Goal: Communication & Community: Answer question/provide support

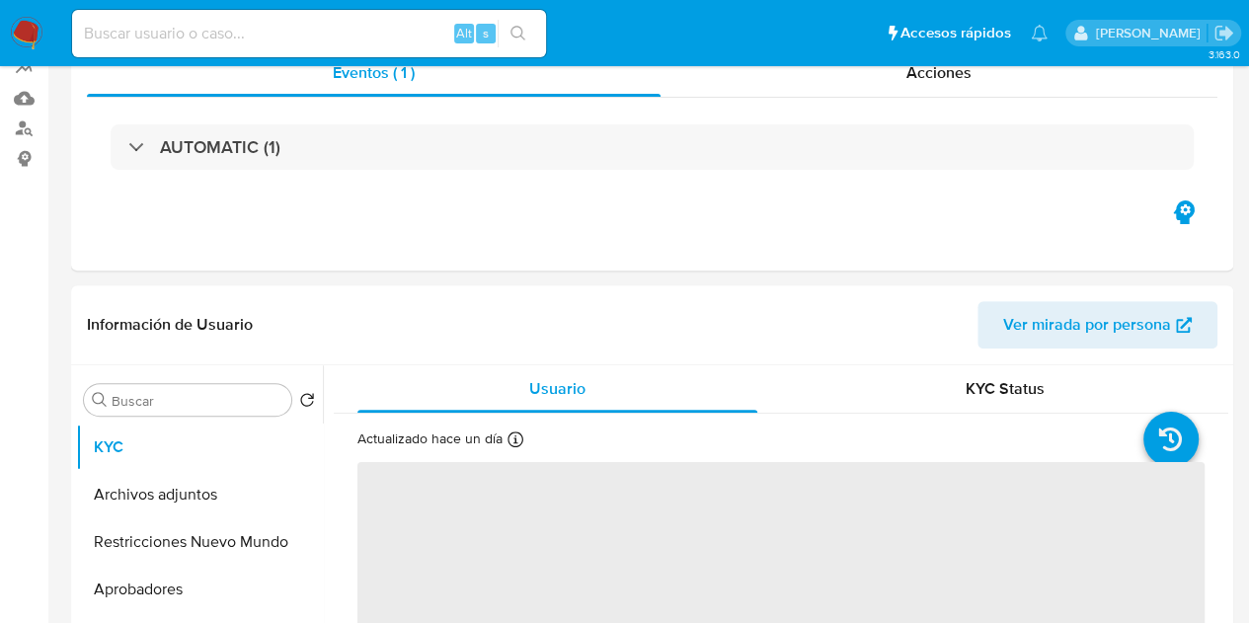
select select "10"
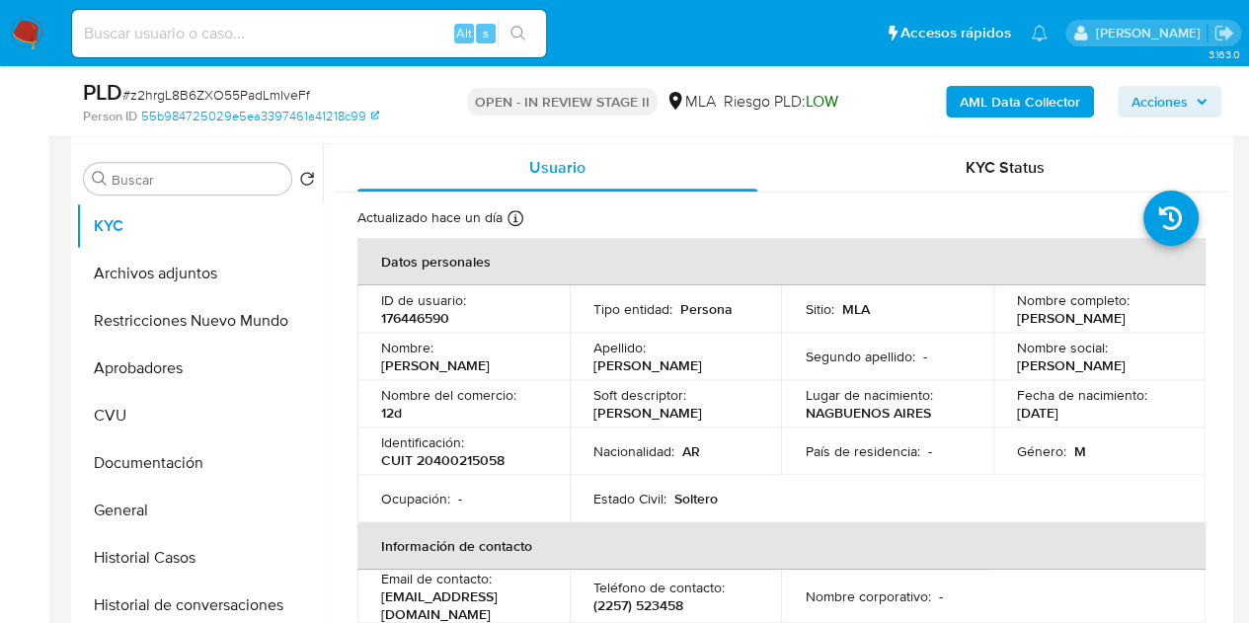
scroll to position [409, 0]
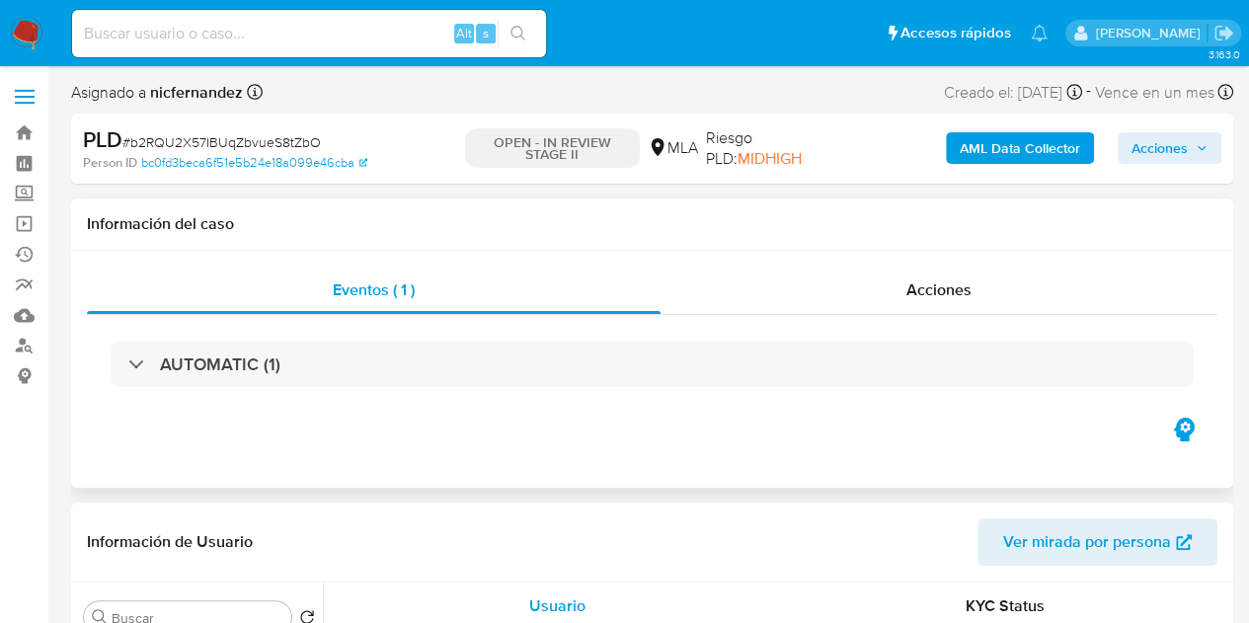
select select "10"
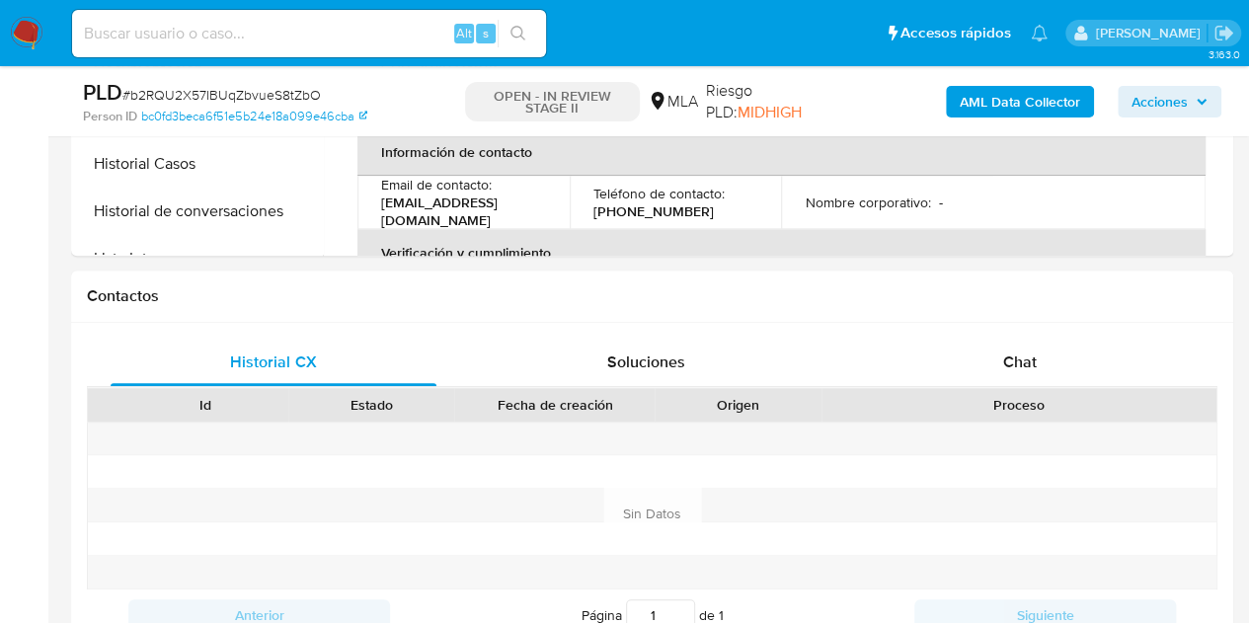
scroll to position [842, 0]
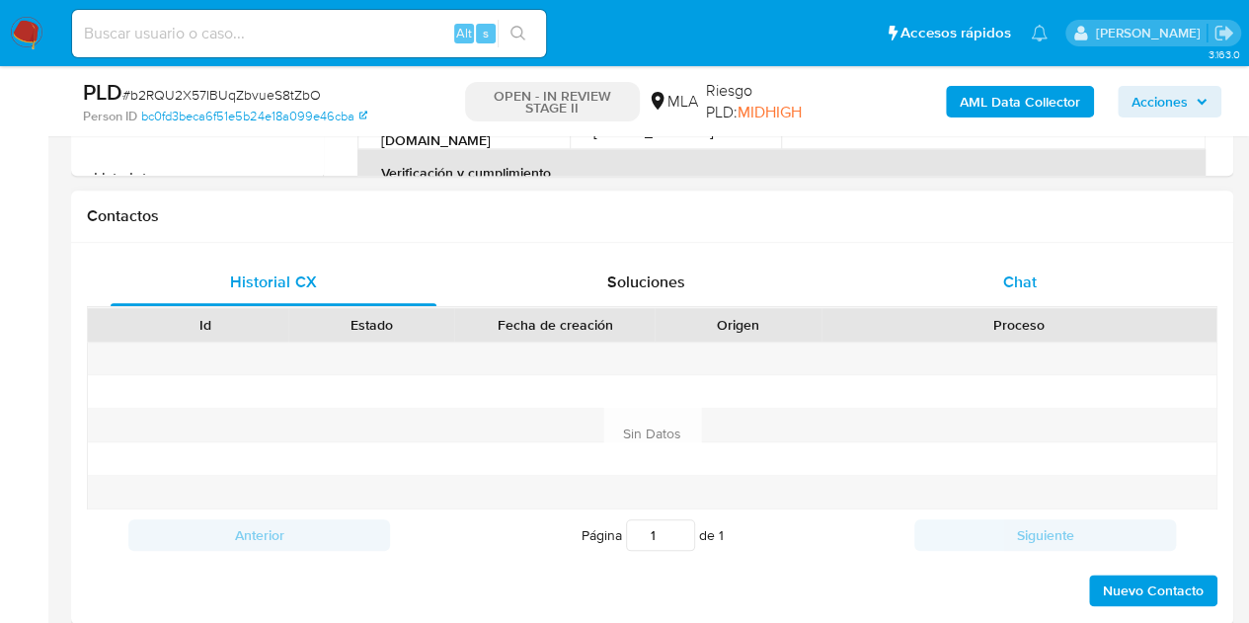
click at [1070, 279] on div "Chat" at bounding box center [1020, 282] width 326 height 47
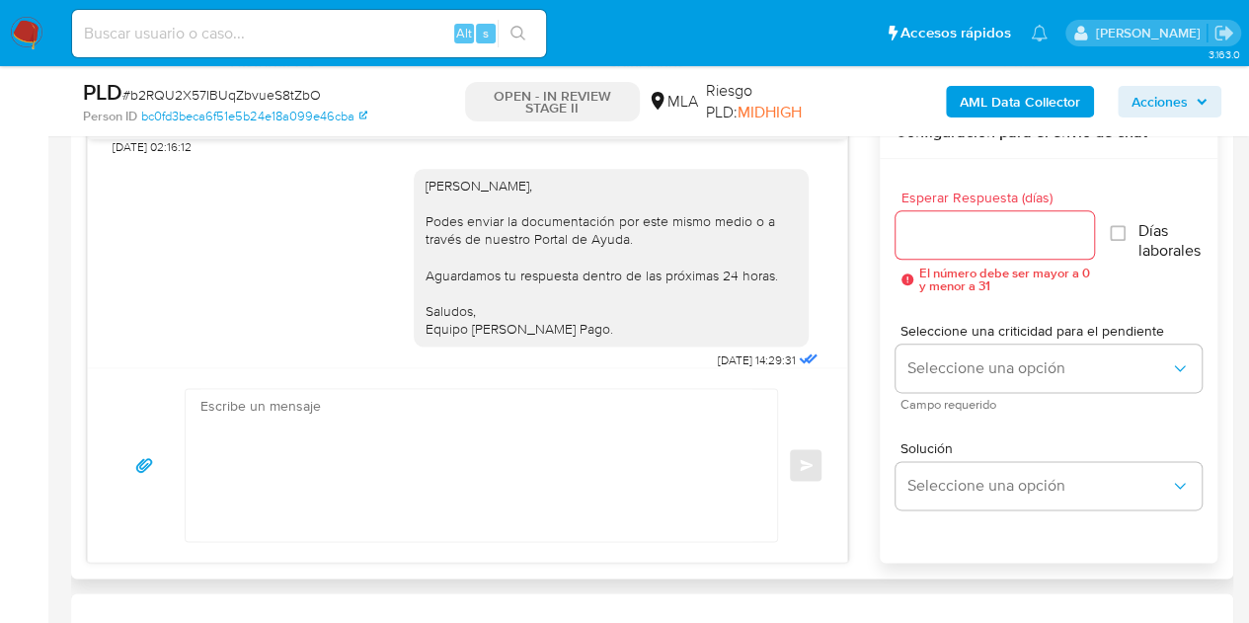
scroll to position [2605, 0]
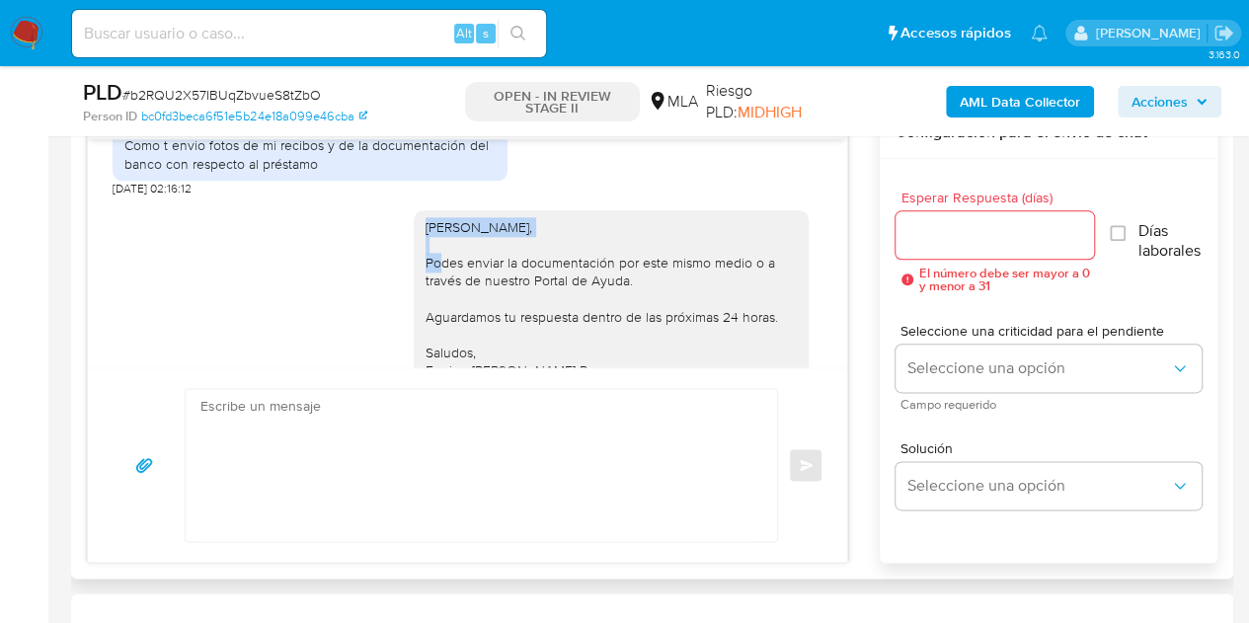
drag, startPoint x: 409, startPoint y: 263, endPoint x: 538, endPoint y: 264, distance: 129.3
click at [538, 264] on div "Hola Ramon Andrés, Podes enviar la documentación por este mismo medio o a travé…" at bounding box center [611, 299] width 395 height 178
copy div "Hola Ramon Andrés,"
click at [687, 335] on div "Hola Ramon Andrés, Podes enviar la documentación por este mismo medio o a travé…" at bounding box center [610, 299] width 371 height 162
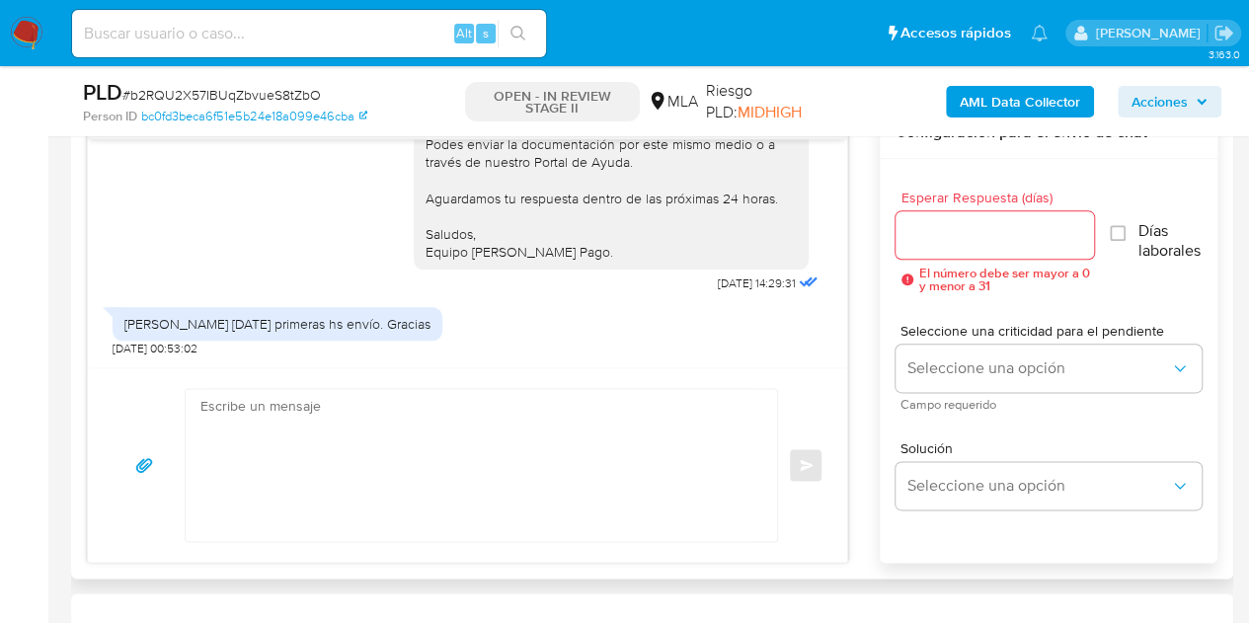
click at [420, 432] on textarea at bounding box center [476, 465] width 552 height 152
paste textarea "Hola Ramon Andrés, Esperamos que te encuentres muy bien. Es importante que resp…"
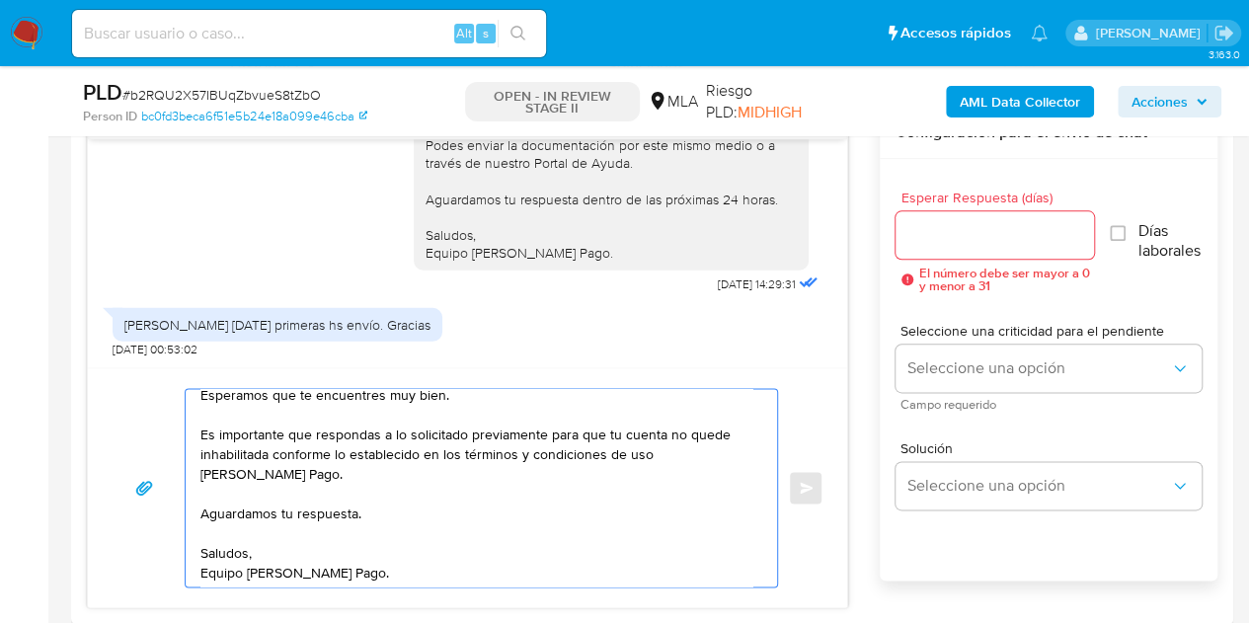
scroll to position [34, 0]
type textarea "Hola Ramon Andrés, Esperamos que te encuentres muy bien. Es importante que resp…"
click at [963, 236] on input "Esperar Respuesta (días)" at bounding box center [994, 235] width 199 height 26
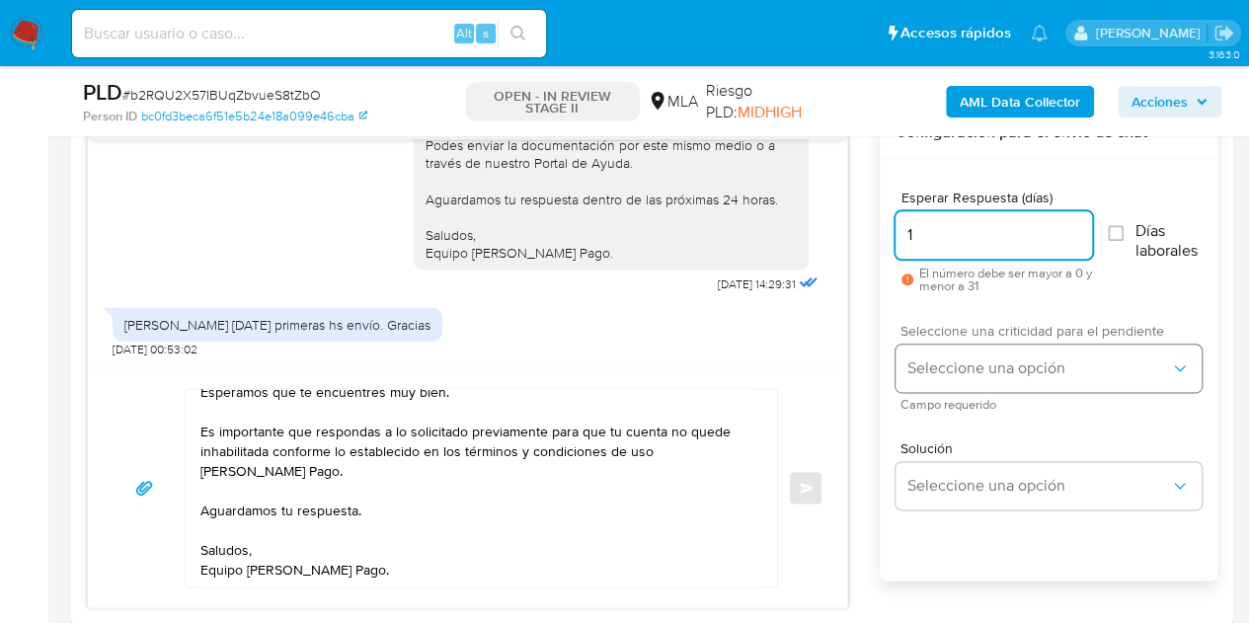
type input "1"
click at [934, 368] on span "Seleccione una opción" at bounding box center [1038, 368] width 263 height 20
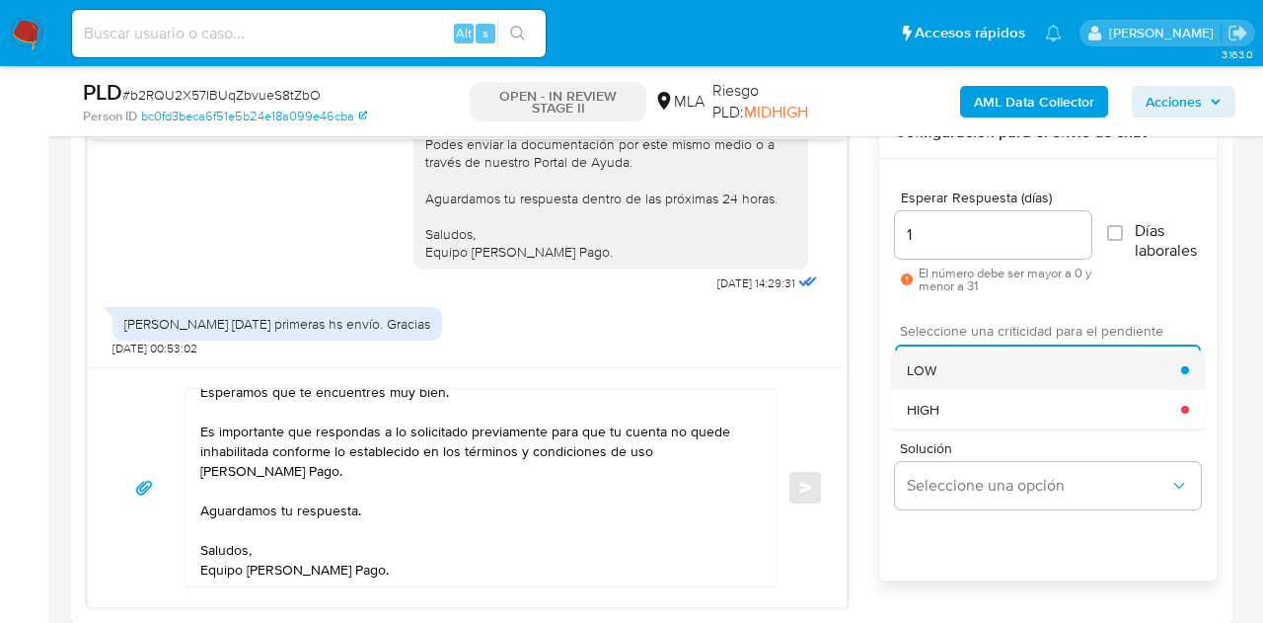
click at [949, 383] on div "LOW" at bounding box center [1044, 369] width 274 height 39
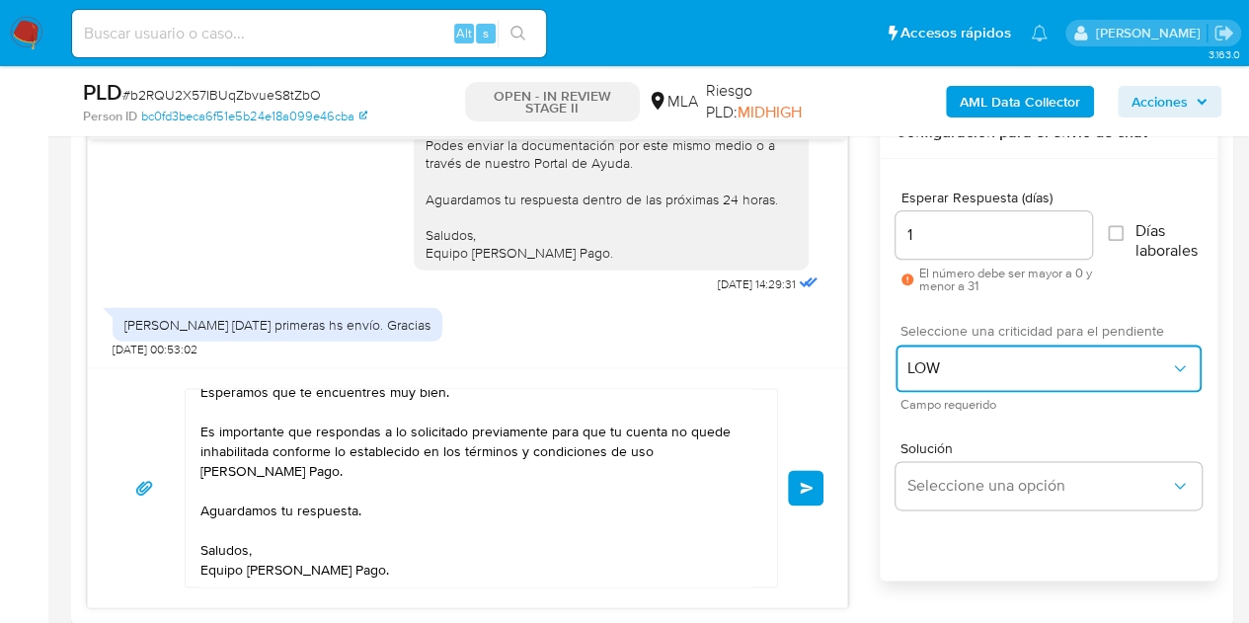
click at [956, 362] on span "LOW" at bounding box center [1038, 368] width 263 height 20
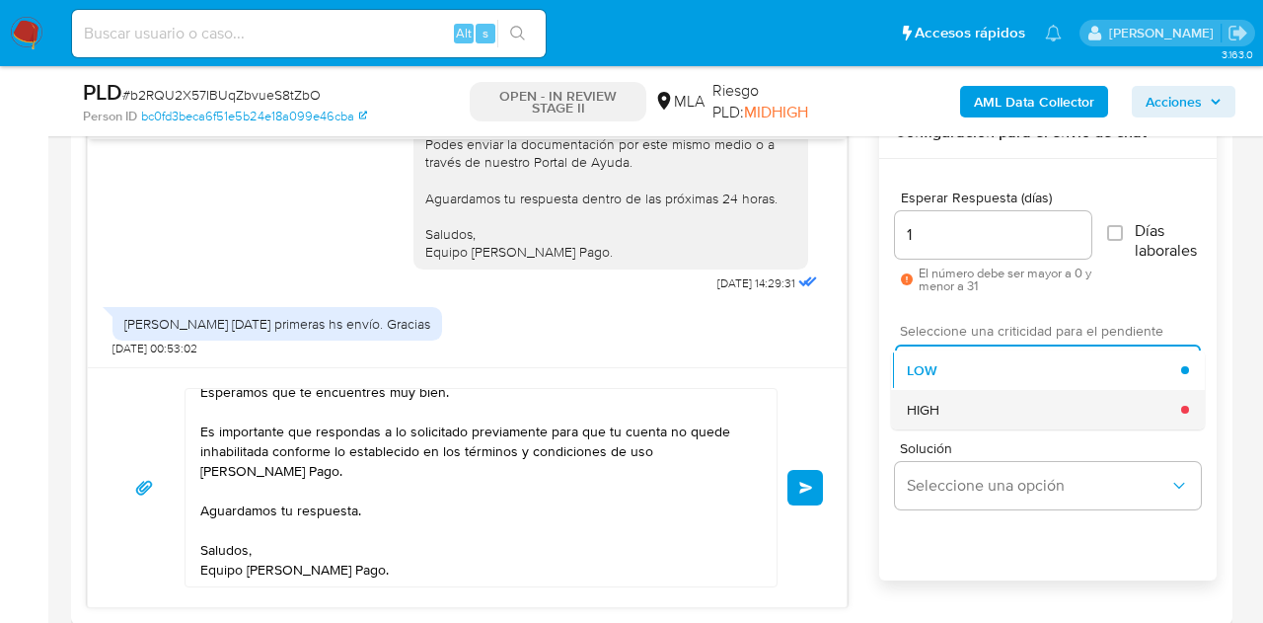
click at [949, 421] on div "HIGH" at bounding box center [1044, 409] width 274 height 39
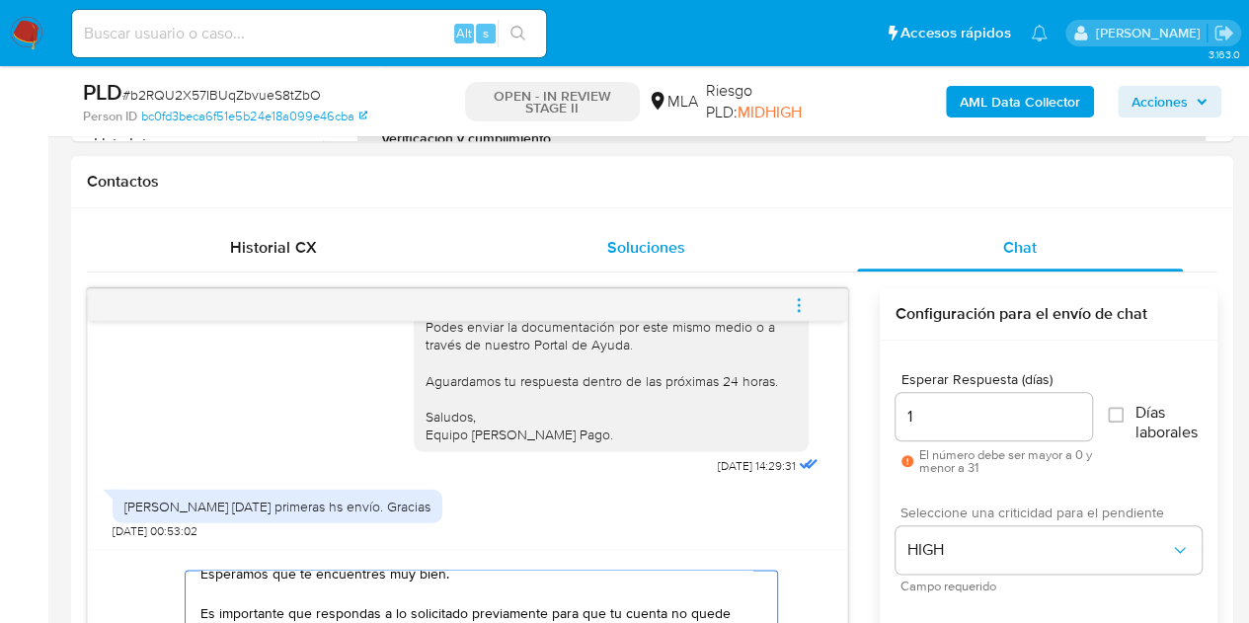
scroll to position [869, 0]
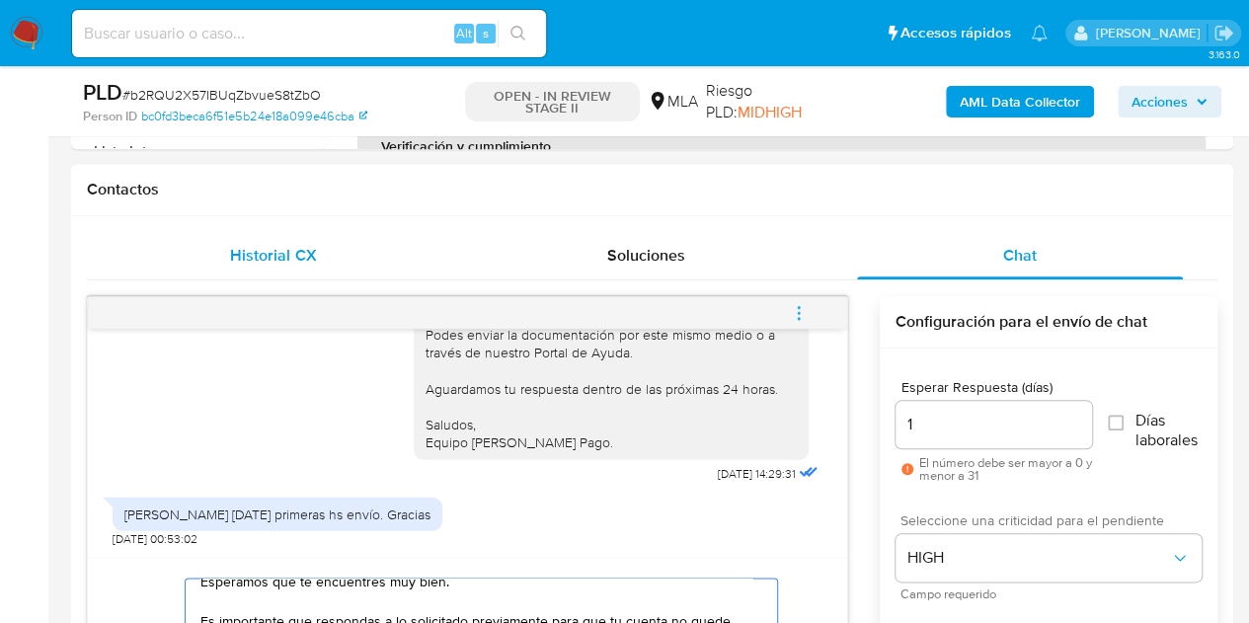
click at [302, 275] on div "Historial CX" at bounding box center [274, 255] width 326 height 47
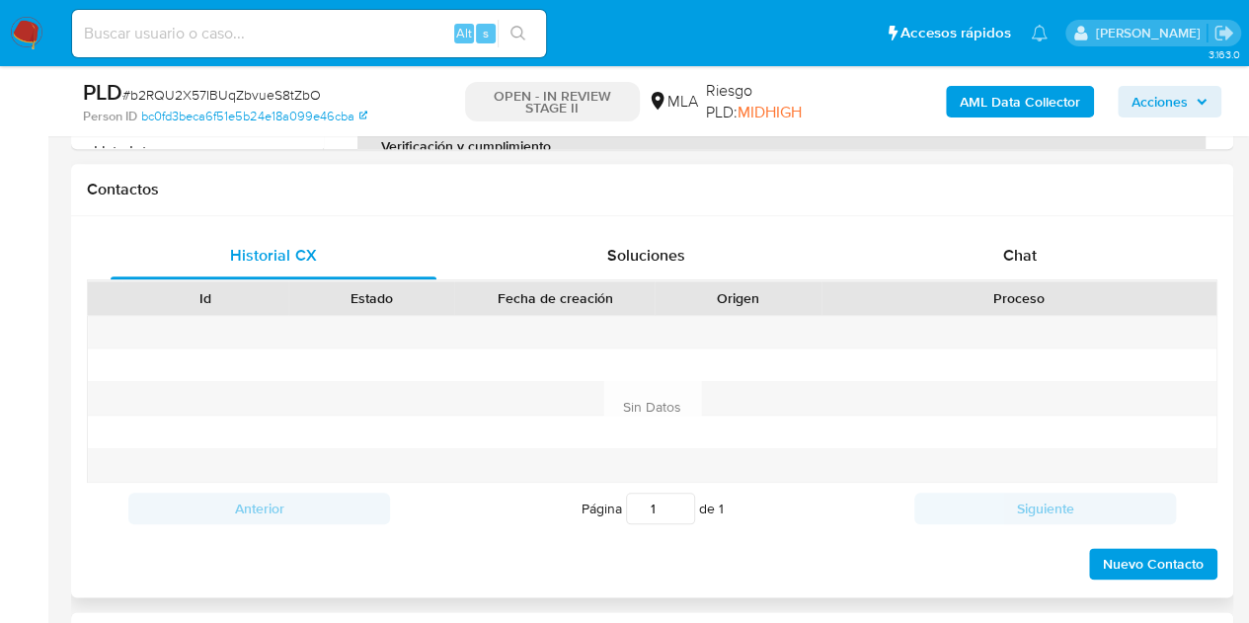
click at [988, 226] on div "Historial CX Soluciones Chat Id Estado Fecha de creación Origen Proceso Anterio…" at bounding box center [652, 406] width 1162 height 381
click at [1003, 249] on span "Chat" at bounding box center [1020, 255] width 34 height 23
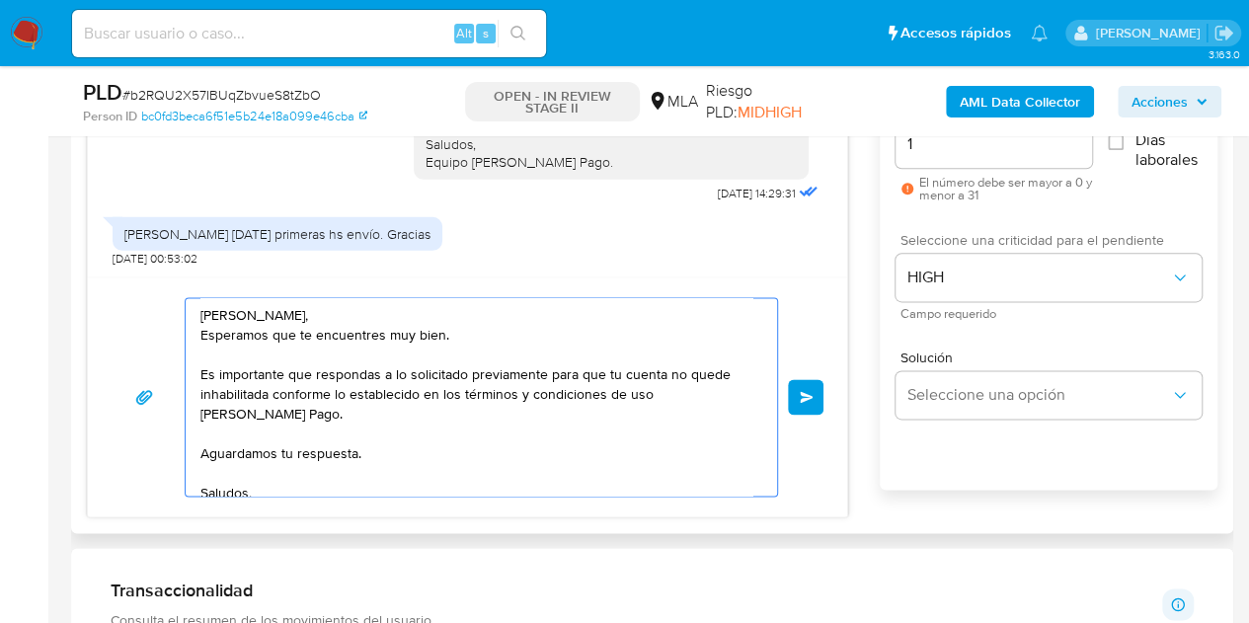
scroll to position [34, 0]
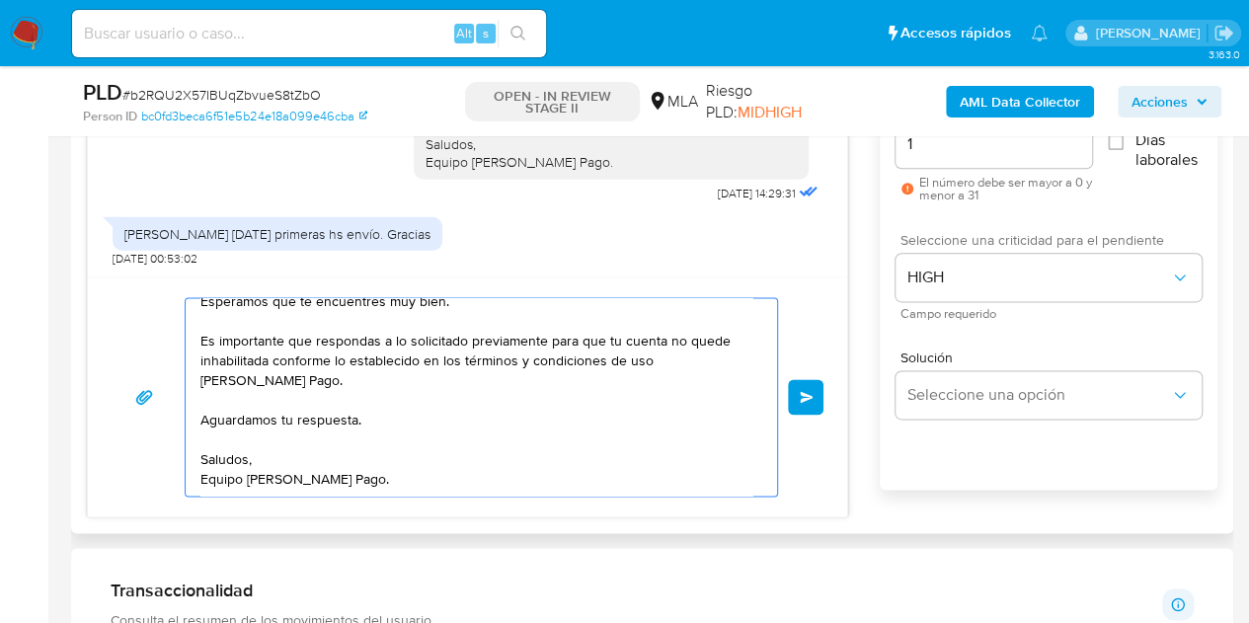
click at [806, 391] on span "Enviar" at bounding box center [806, 397] width 14 height 12
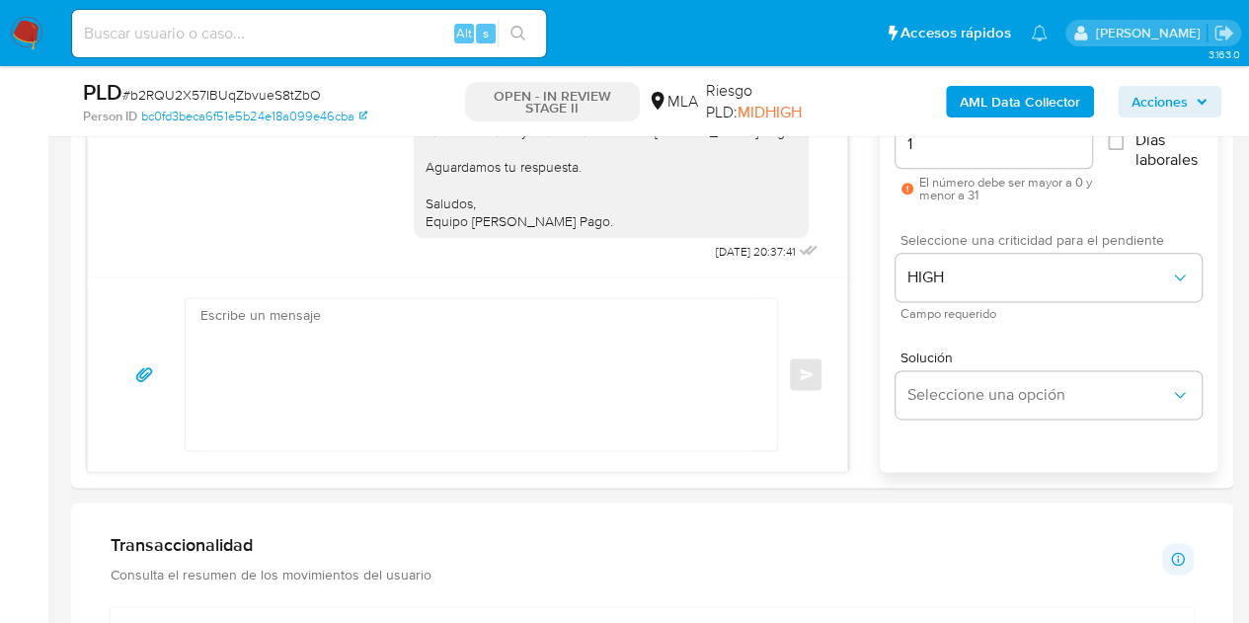
scroll to position [957, 0]
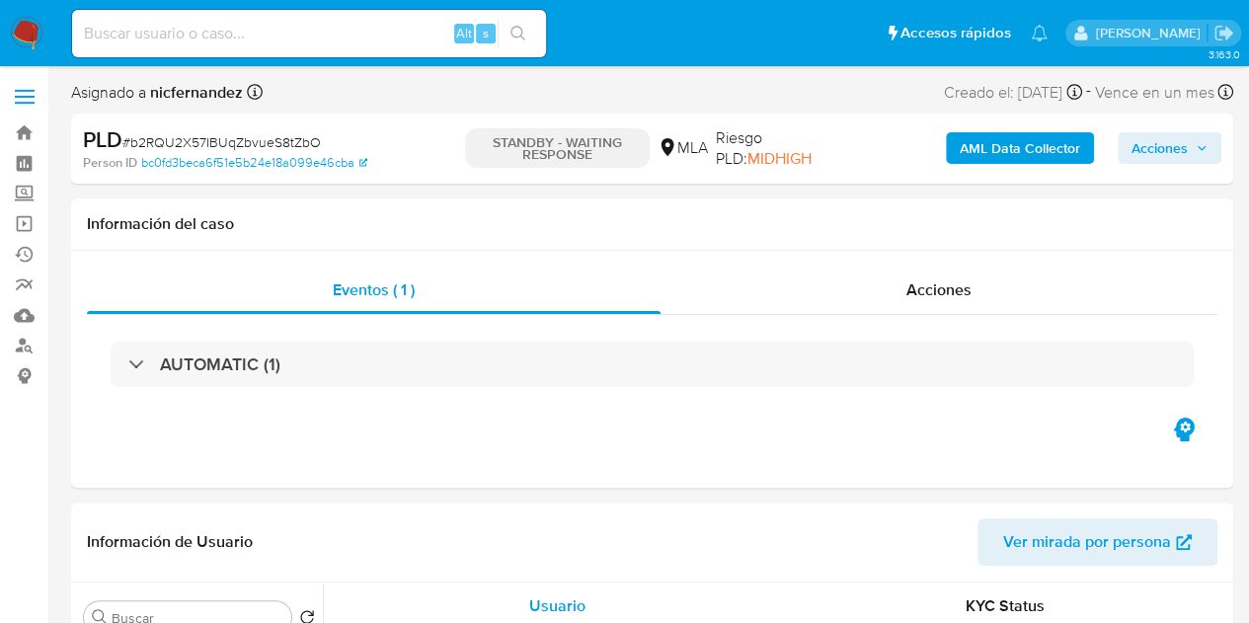
select select "10"
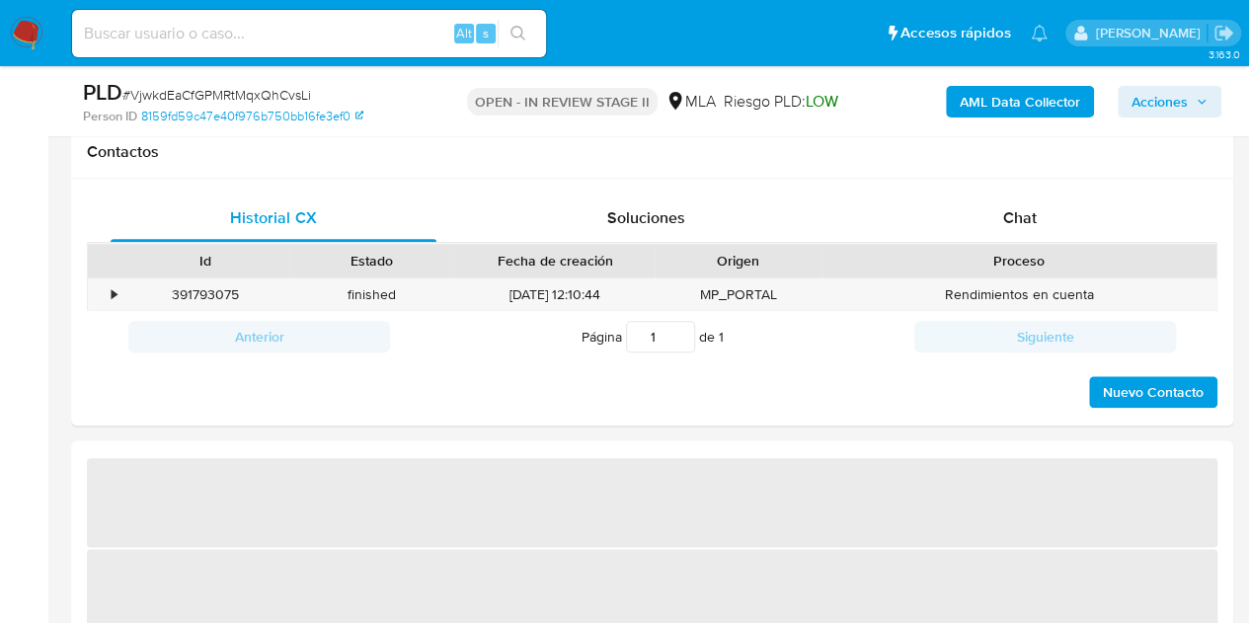
scroll to position [930, 0]
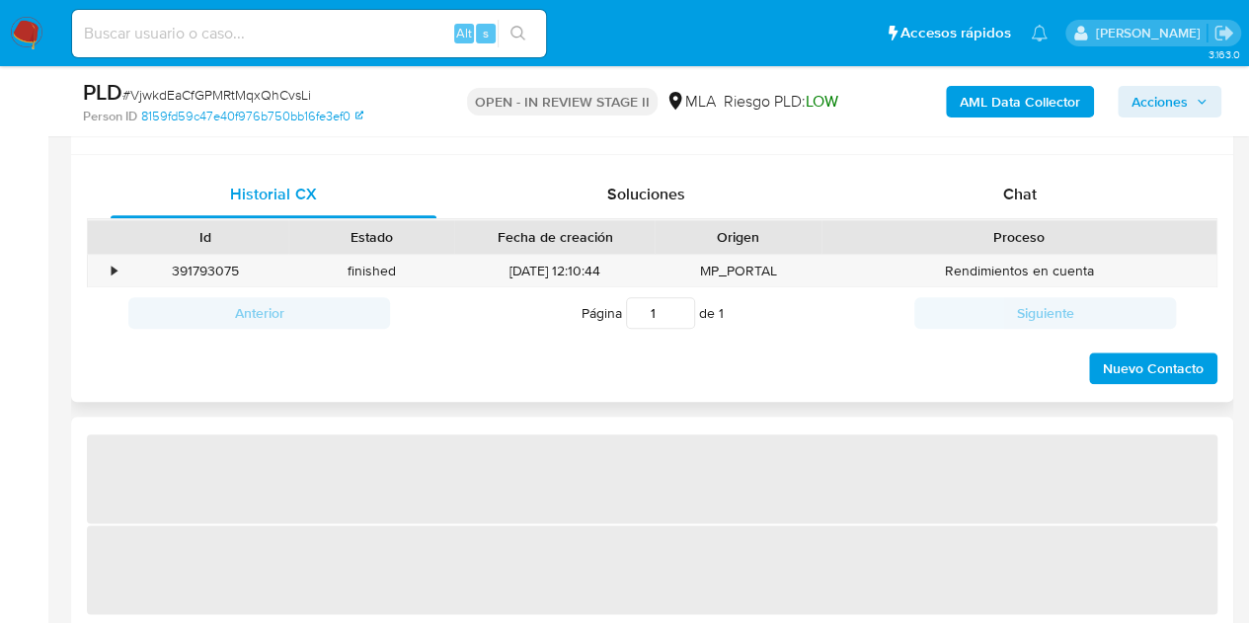
select select "10"
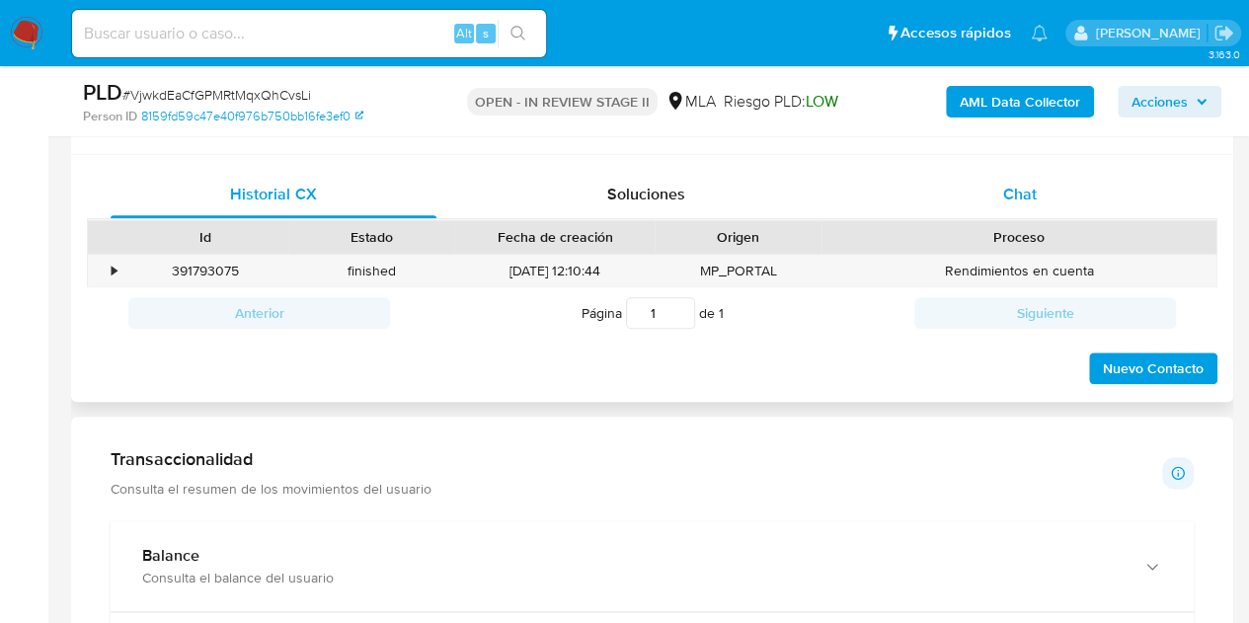
click at [1012, 197] on span "Chat" at bounding box center [1020, 194] width 34 height 23
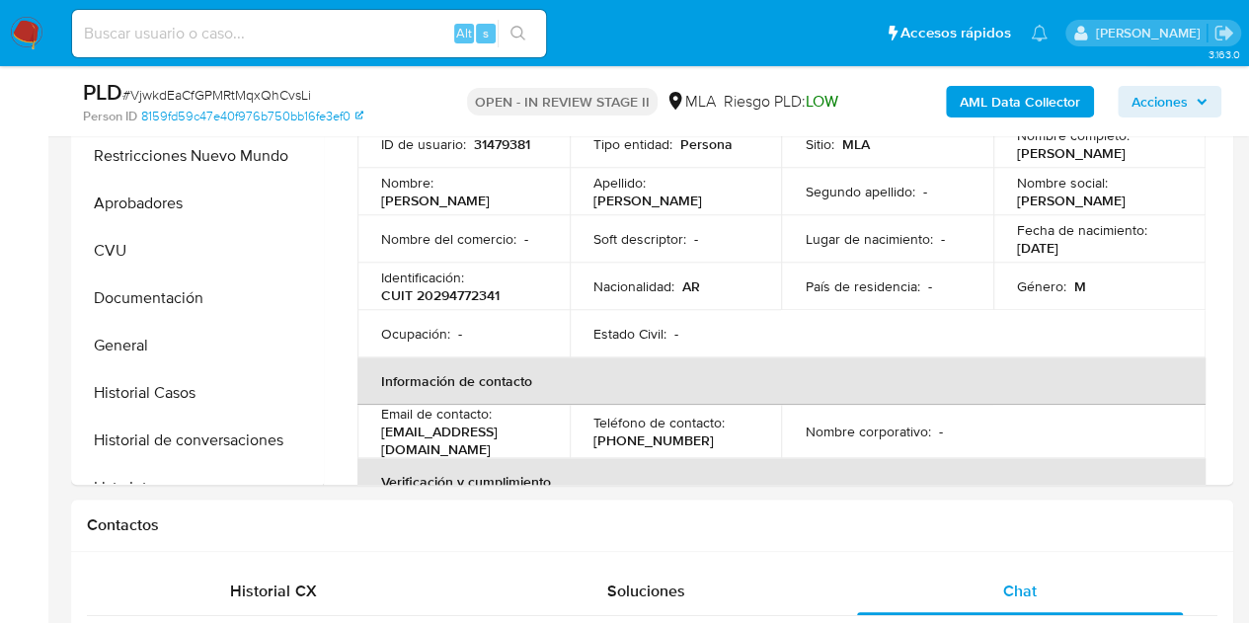
scroll to position [525, 0]
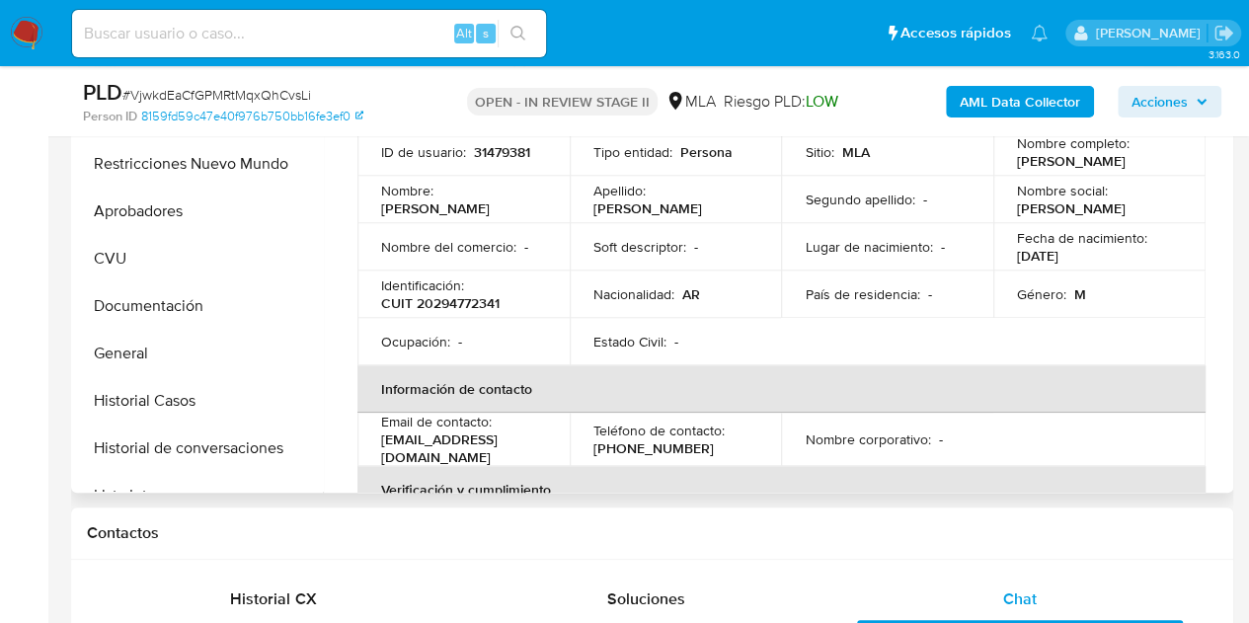
click at [448, 304] on p "CUIT 20294772341" at bounding box center [440, 303] width 118 height 18
drag, startPoint x: 492, startPoint y: 218, endPoint x: 380, endPoint y: 210, distance: 111.8
click at [381, 210] on div "Nombre : Fernando Gabriel" at bounding box center [463, 200] width 165 height 36
copy p "Fernando Gabriel"
click at [649, 388] on th "Información de contacto" at bounding box center [781, 388] width 848 height 47
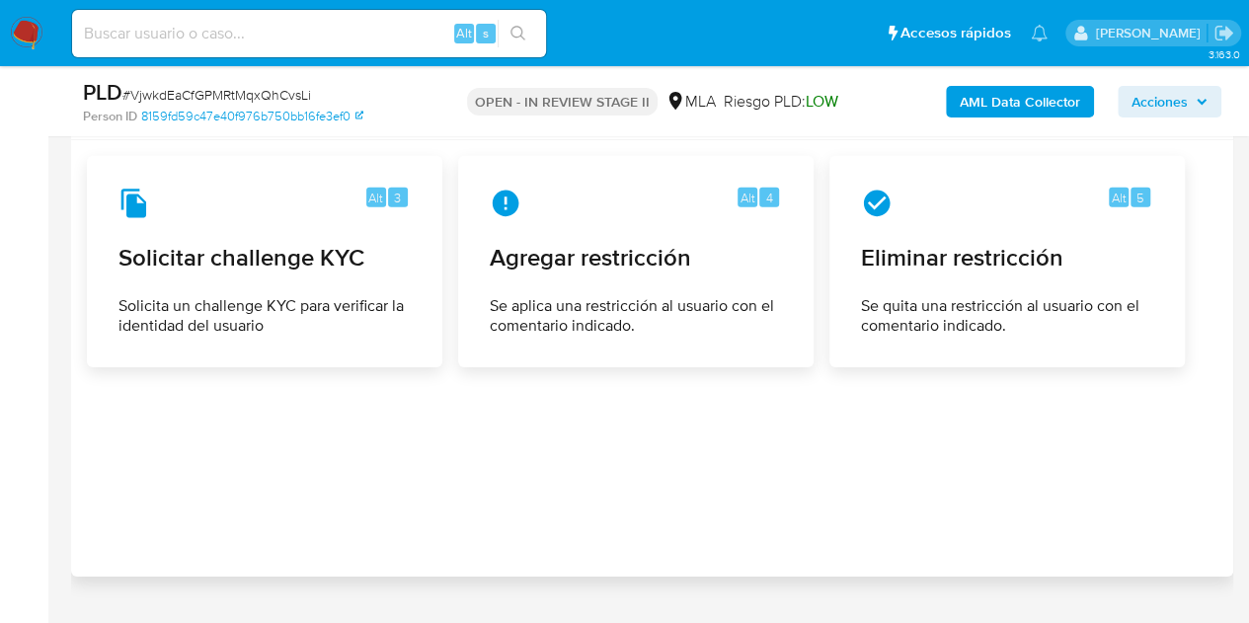
scroll to position [2996, 0]
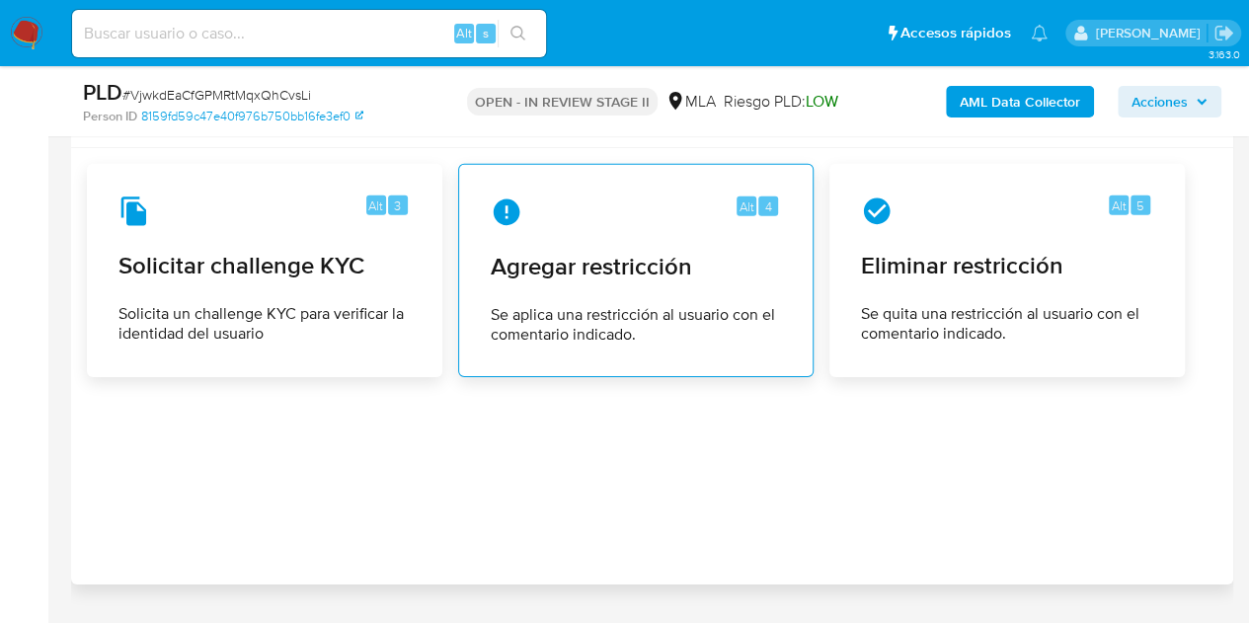
click at [586, 262] on span "Agregar restricción" at bounding box center [636, 267] width 290 height 30
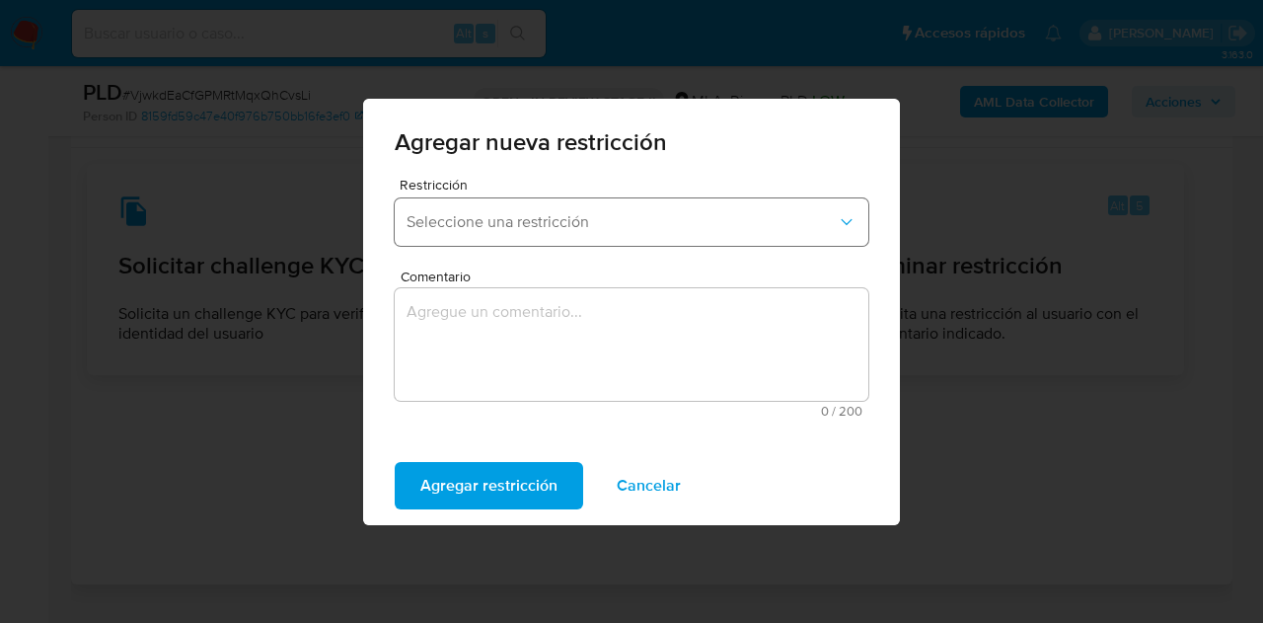
click at [565, 208] on button "Seleccione una restricción" at bounding box center [632, 221] width 474 height 47
drag, startPoint x: 685, startPoint y: 481, endPoint x: 938, endPoint y: 435, distance: 256.7
click at [684, 481] on button "Cancelar" at bounding box center [648, 485] width 115 height 47
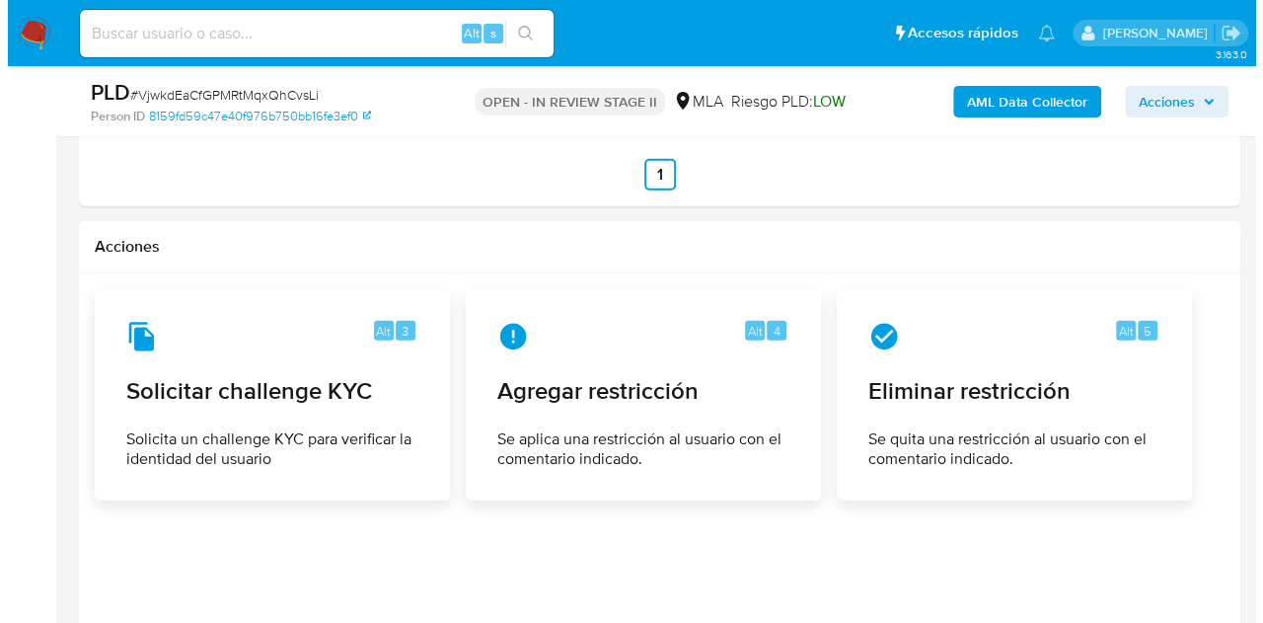
scroll to position [2882, 0]
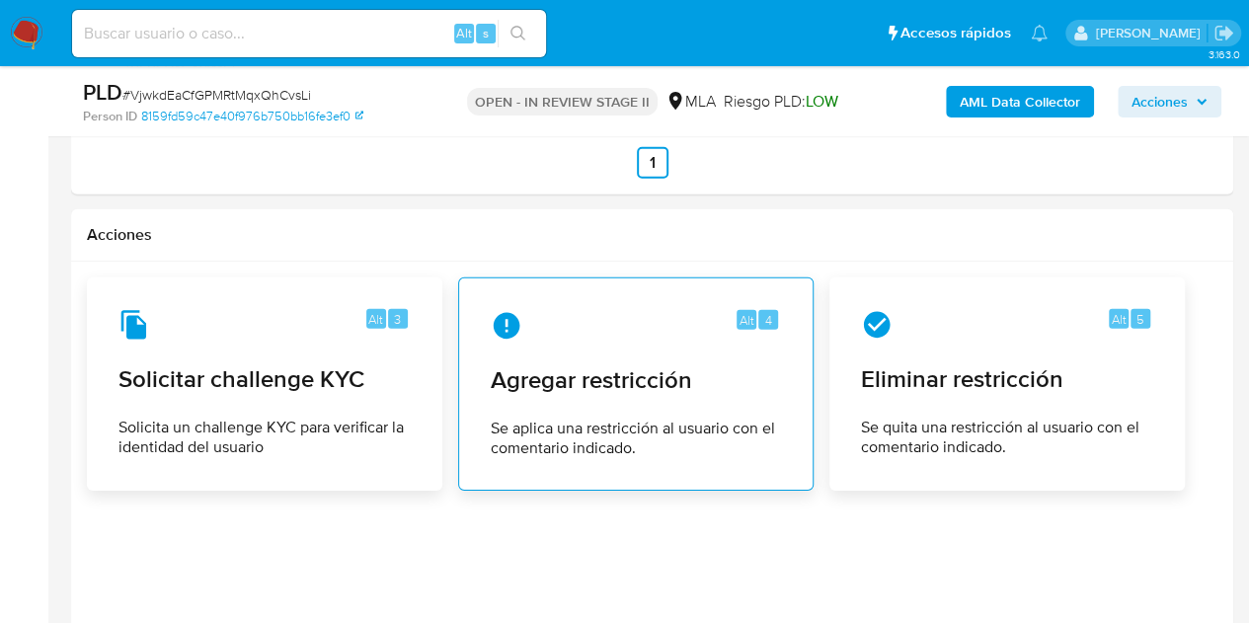
click at [628, 418] on span "Se aplica una restricción al usuario con el comentario indicado." at bounding box center [636, 437] width 290 height 39
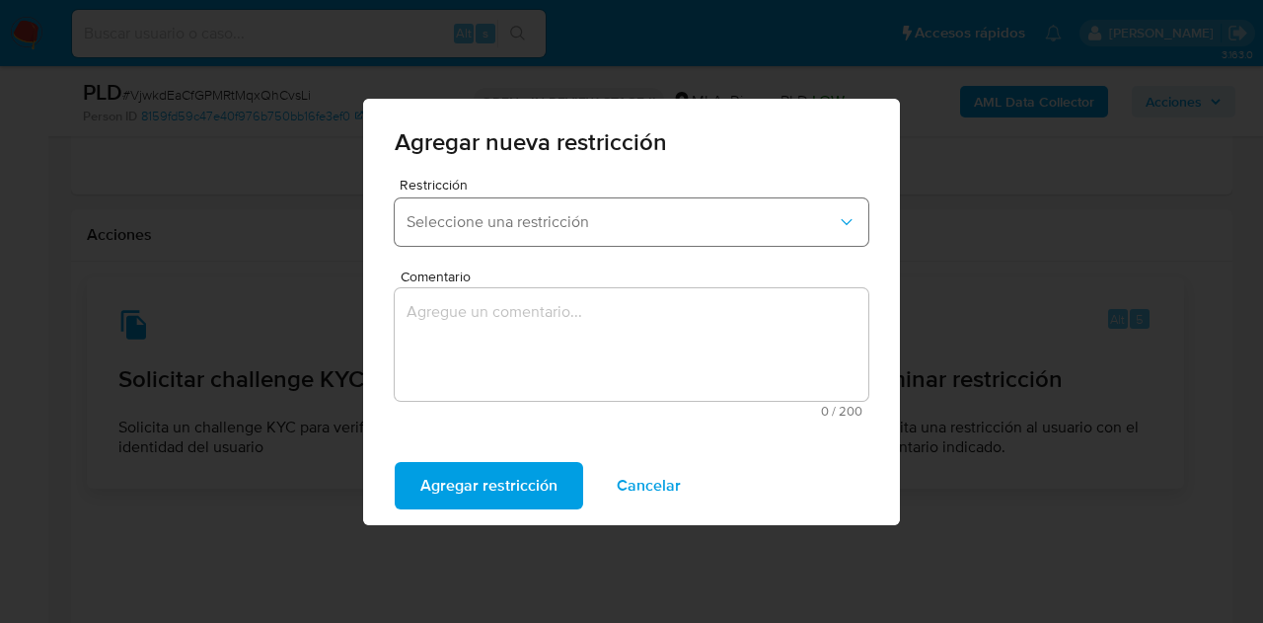
click at [821, 238] on button "Seleccione una restricción" at bounding box center [632, 221] width 474 height 47
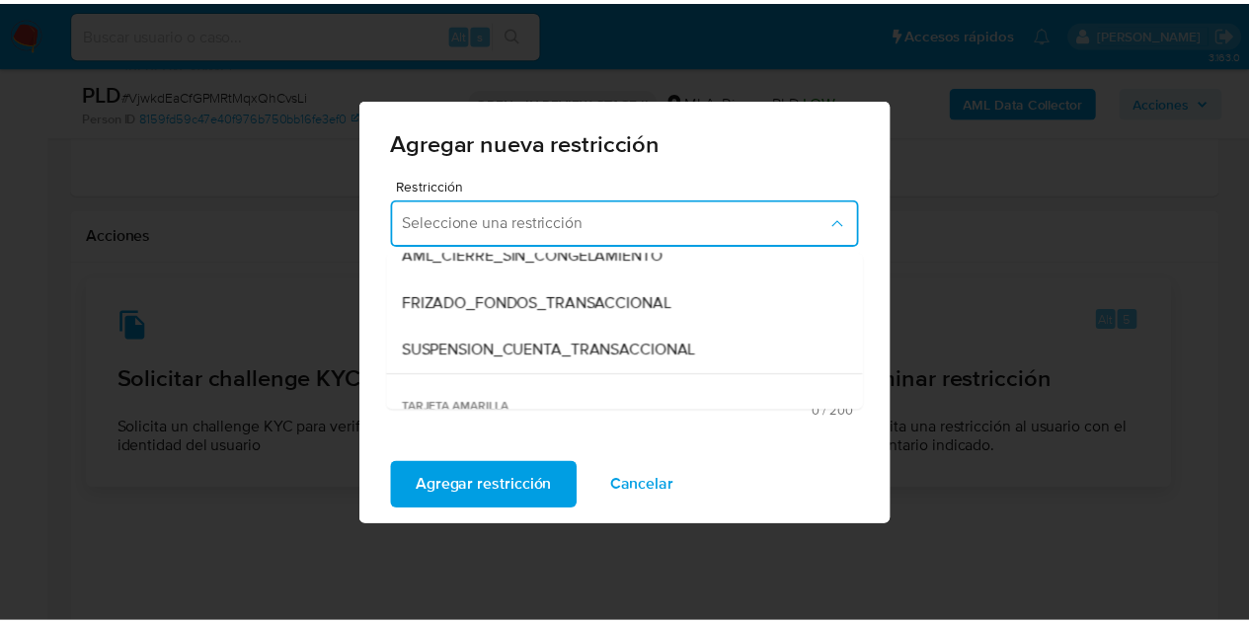
scroll to position [239, 0]
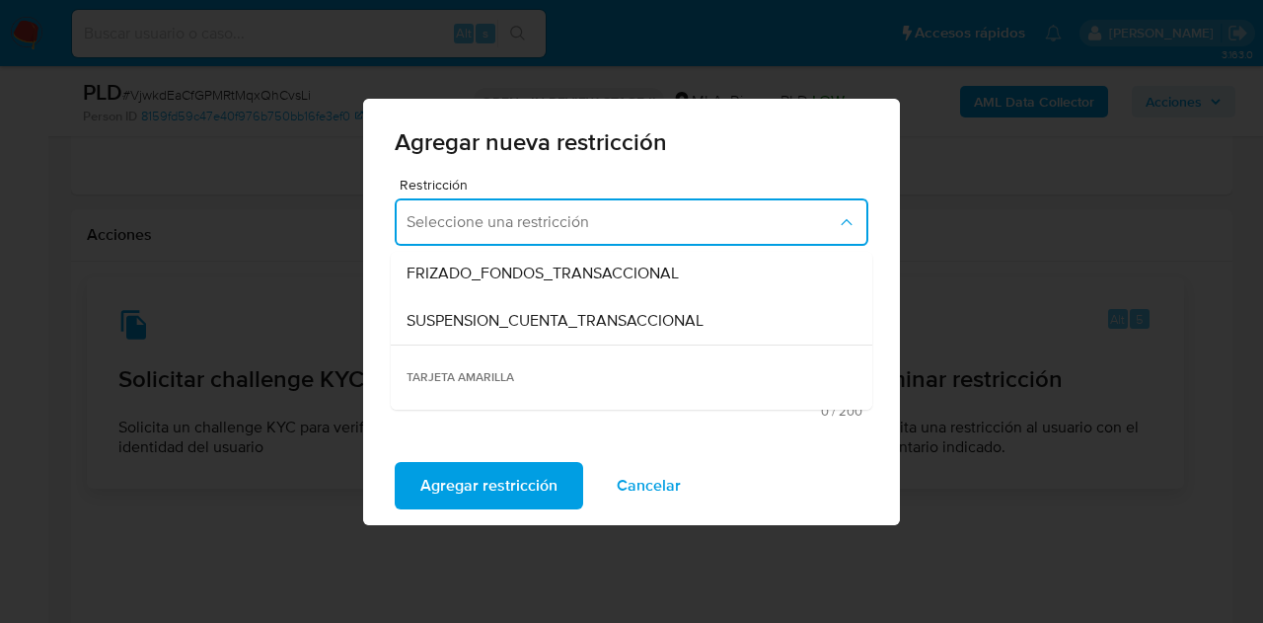
drag, startPoint x: 701, startPoint y: 306, endPoint x: 636, endPoint y: 361, distance: 85.4
click at [700, 306] on div "SUSPENSION_CUENTA_TRANSACCIONAL" at bounding box center [626, 320] width 438 height 47
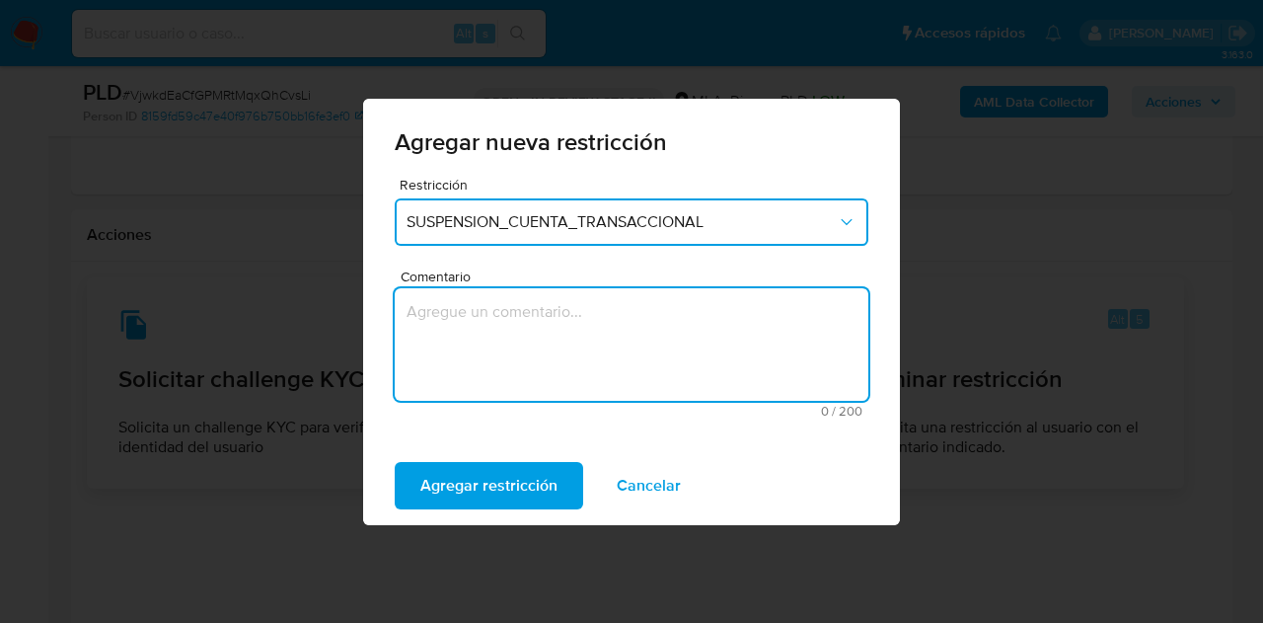
click at [636, 361] on textarea "Comentario" at bounding box center [632, 344] width 474 height 113
type textarea "AML"
click at [638, 481] on span "Cancelar" at bounding box center [649, 485] width 64 height 43
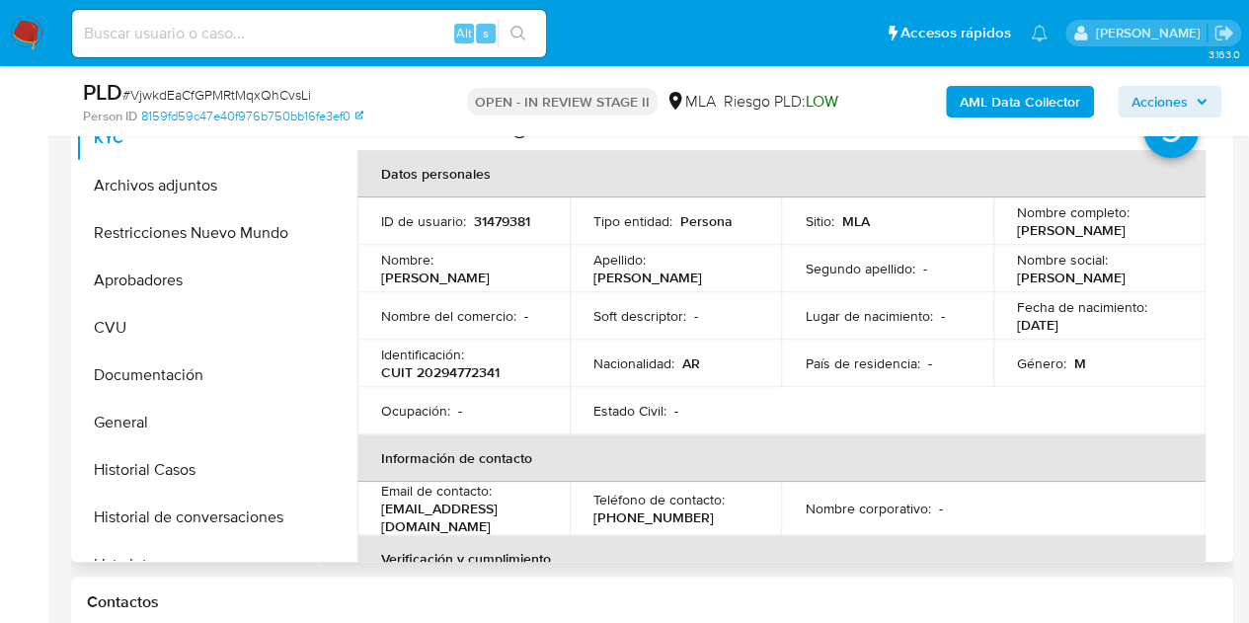
scroll to position [440, 0]
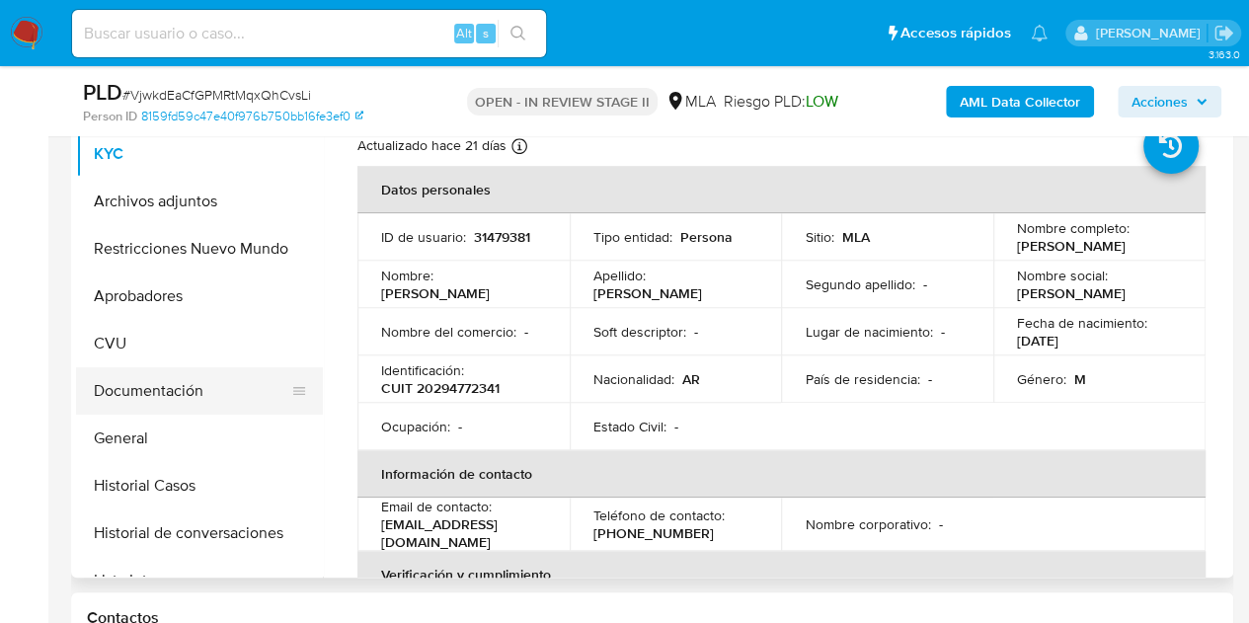
click at [167, 381] on button "Documentación" at bounding box center [191, 390] width 231 height 47
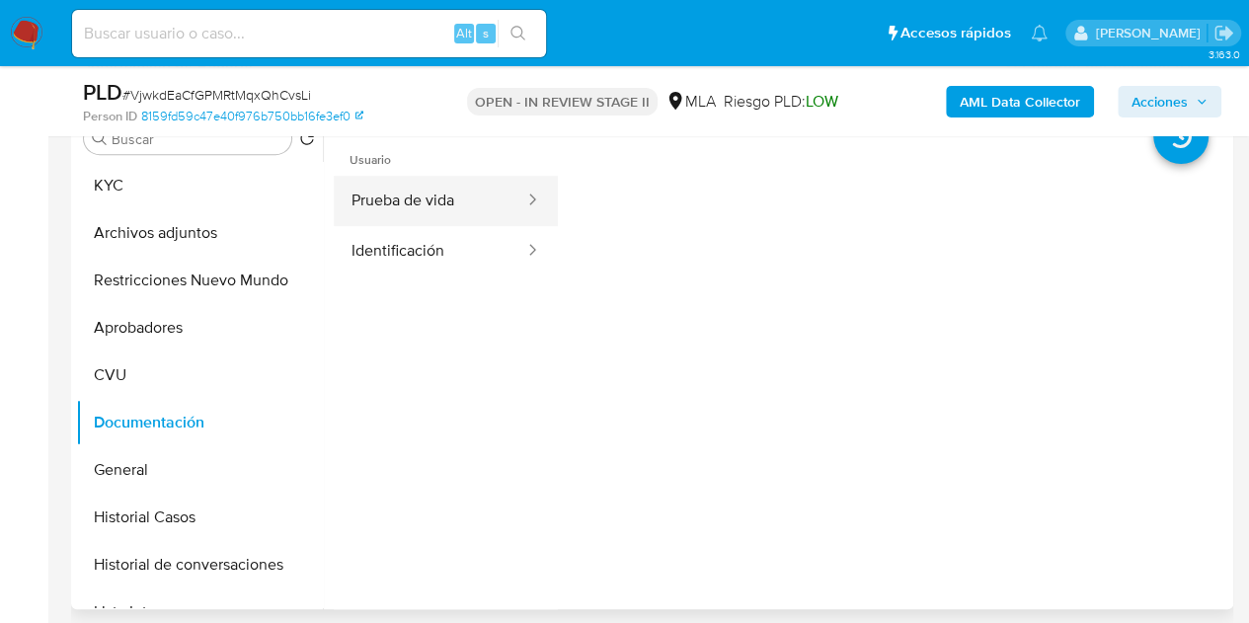
scroll to position [393, 0]
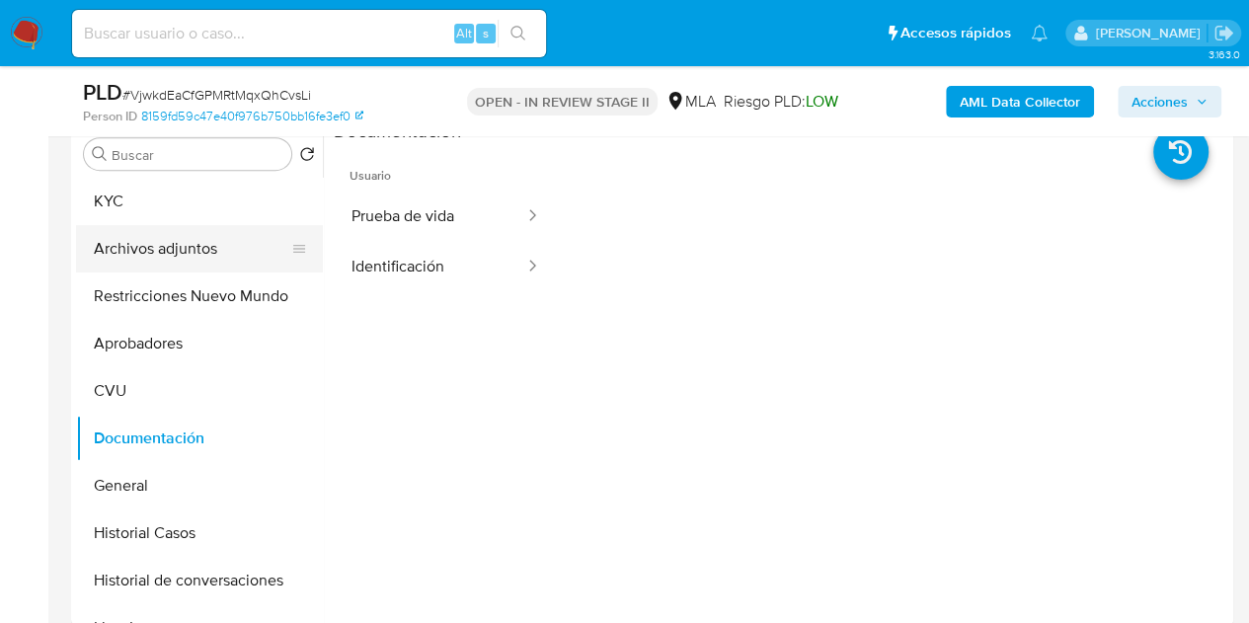
click at [143, 234] on button "Archivos adjuntos" at bounding box center [191, 248] width 231 height 47
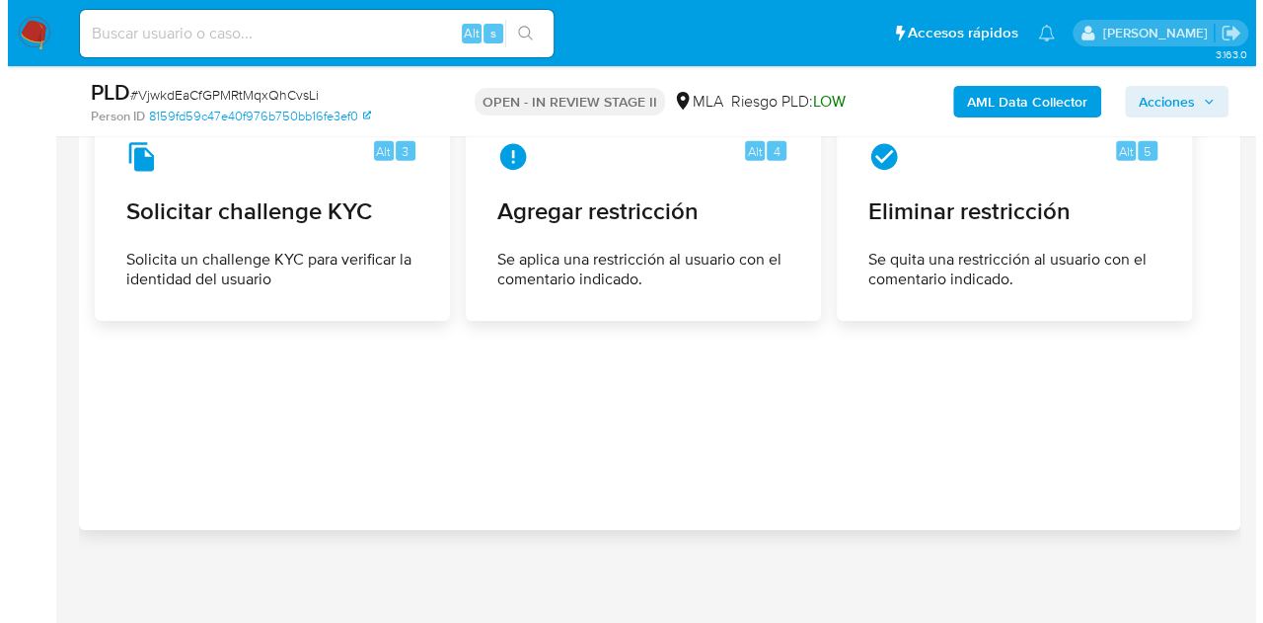
scroll to position [3038, 0]
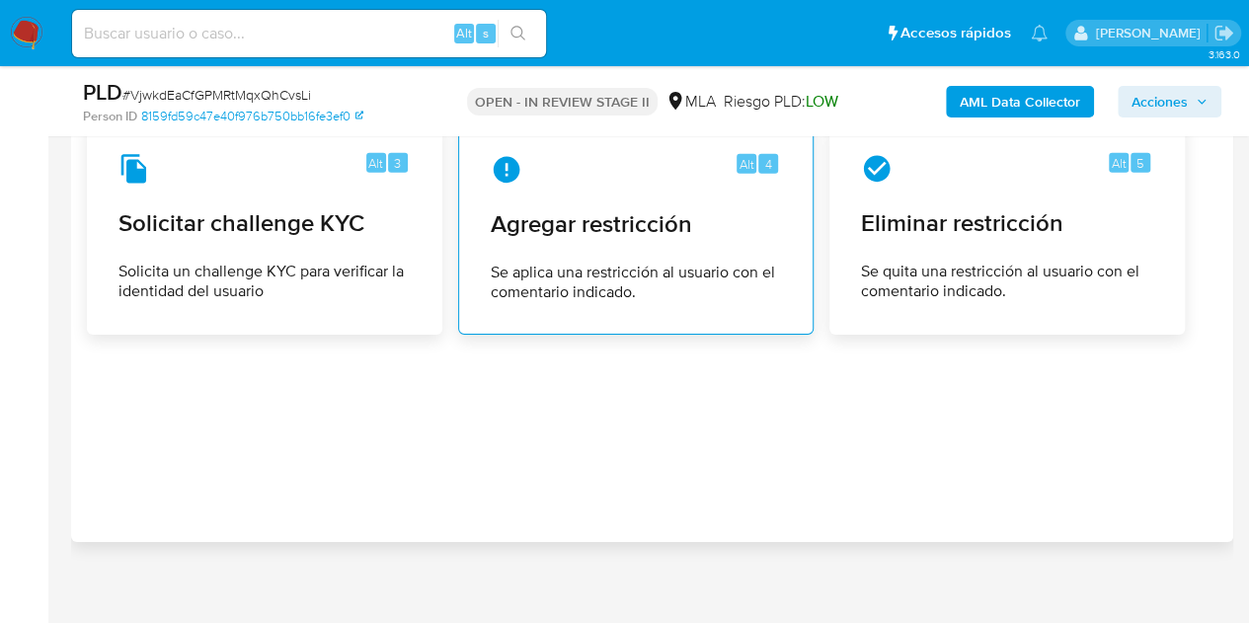
click at [617, 286] on span "Se aplica una restricción al usuario con el comentario indicado." at bounding box center [636, 282] width 290 height 39
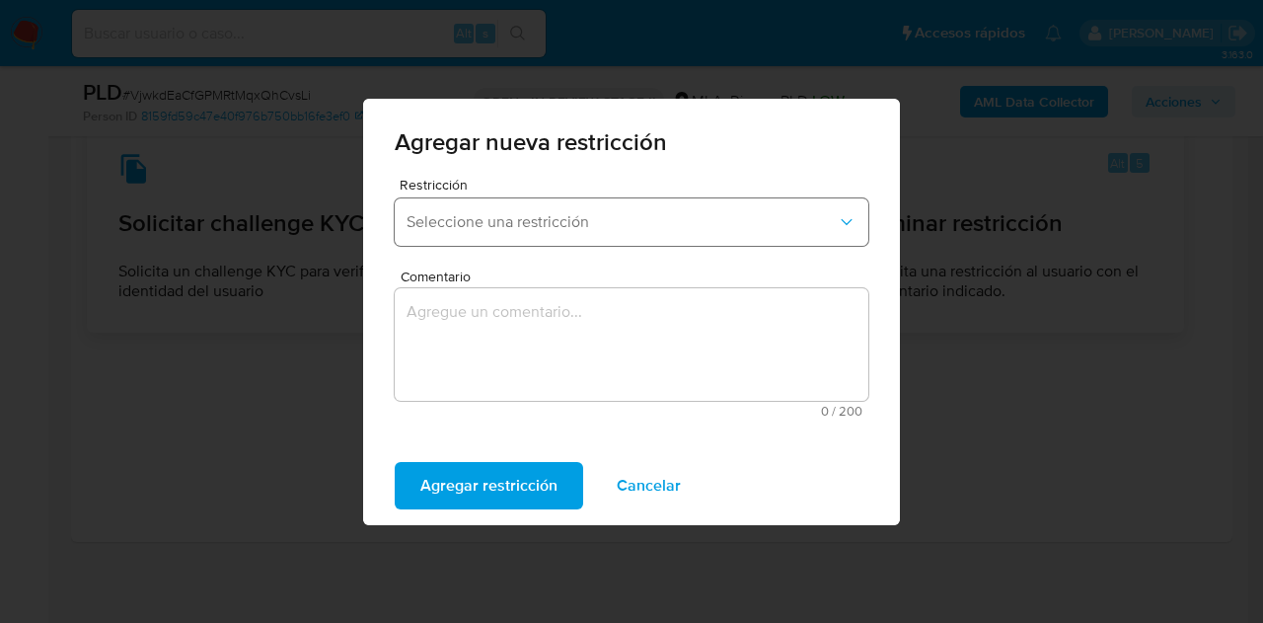
click at [632, 234] on button "Seleccione una restricción" at bounding box center [632, 221] width 474 height 47
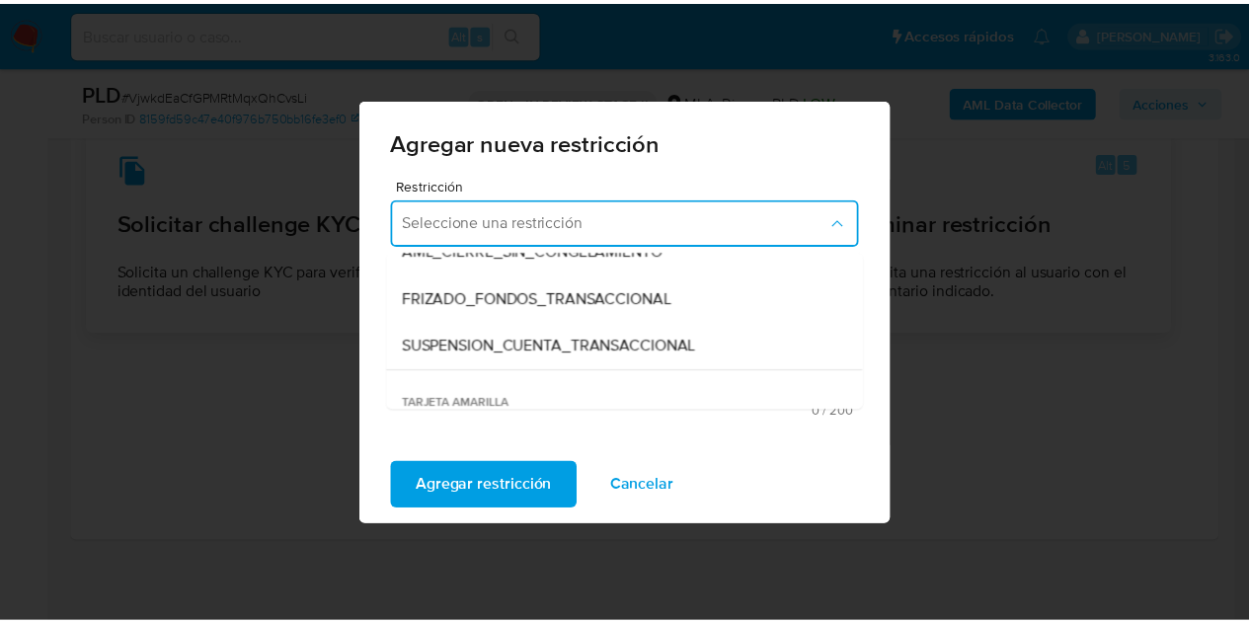
scroll to position [251, 0]
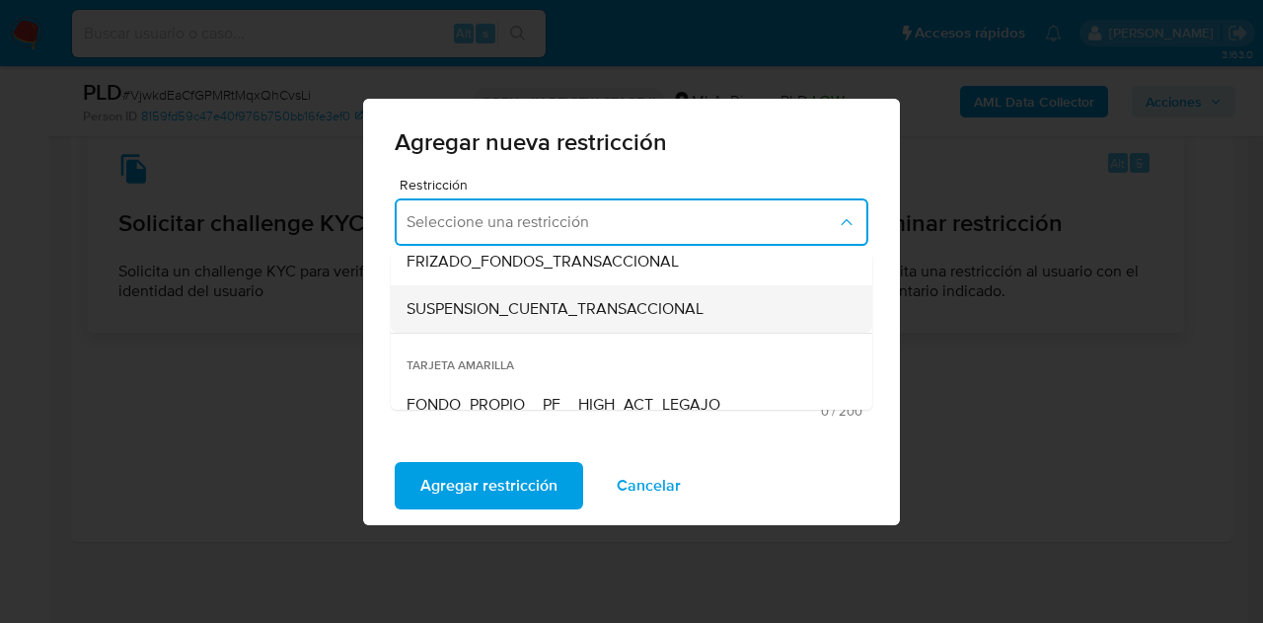
click at [666, 314] on span "SUSPENSION_CUENTA_TRANSACCIONAL" at bounding box center [555, 309] width 297 height 20
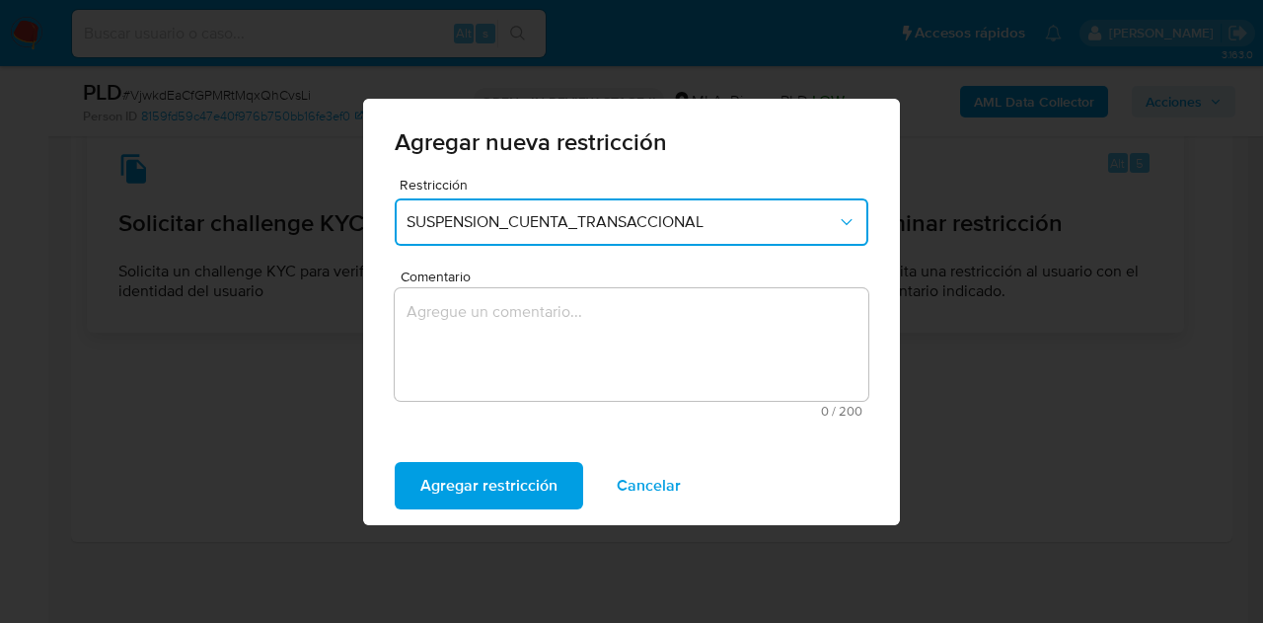
click at [642, 320] on textarea "Comentario" at bounding box center [632, 344] width 474 height 113
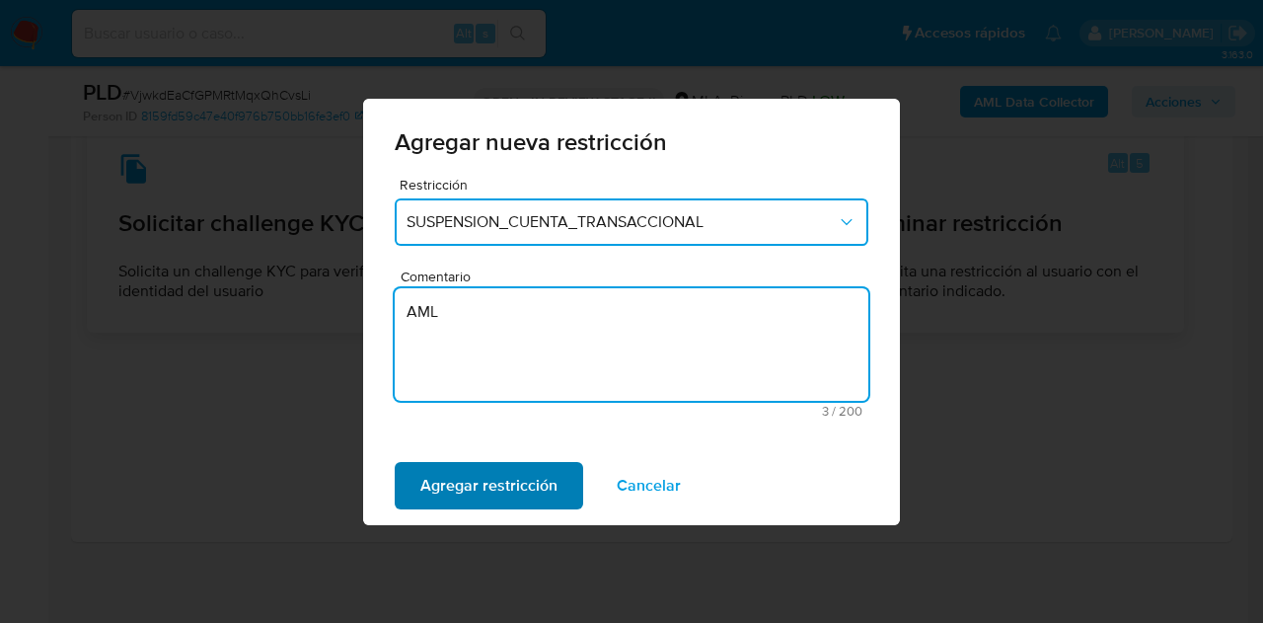
type textarea "AML"
click at [472, 480] on span "Agregar restricción" at bounding box center [488, 485] width 137 height 43
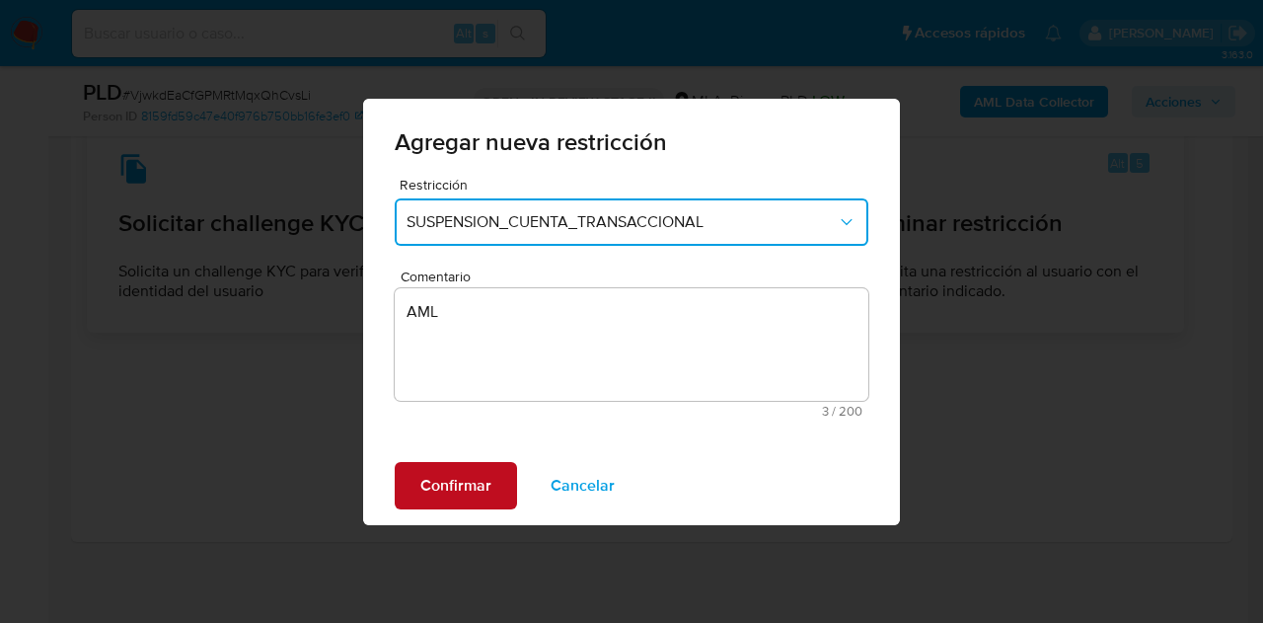
click at [453, 479] on span "Confirmar" at bounding box center [455, 485] width 71 height 43
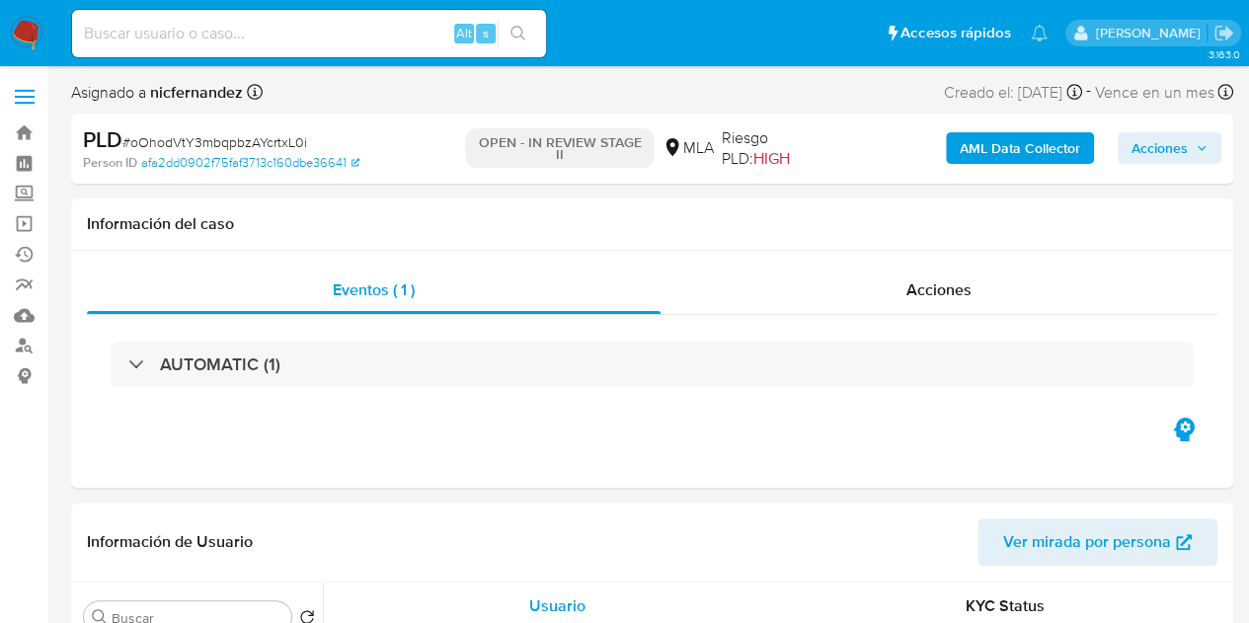
select select "10"
click at [437, 463] on div "Eventos ( 1 ) Acciones AUTOMATIC (1)" at bounding box center [652, 369] width 1162 height 237
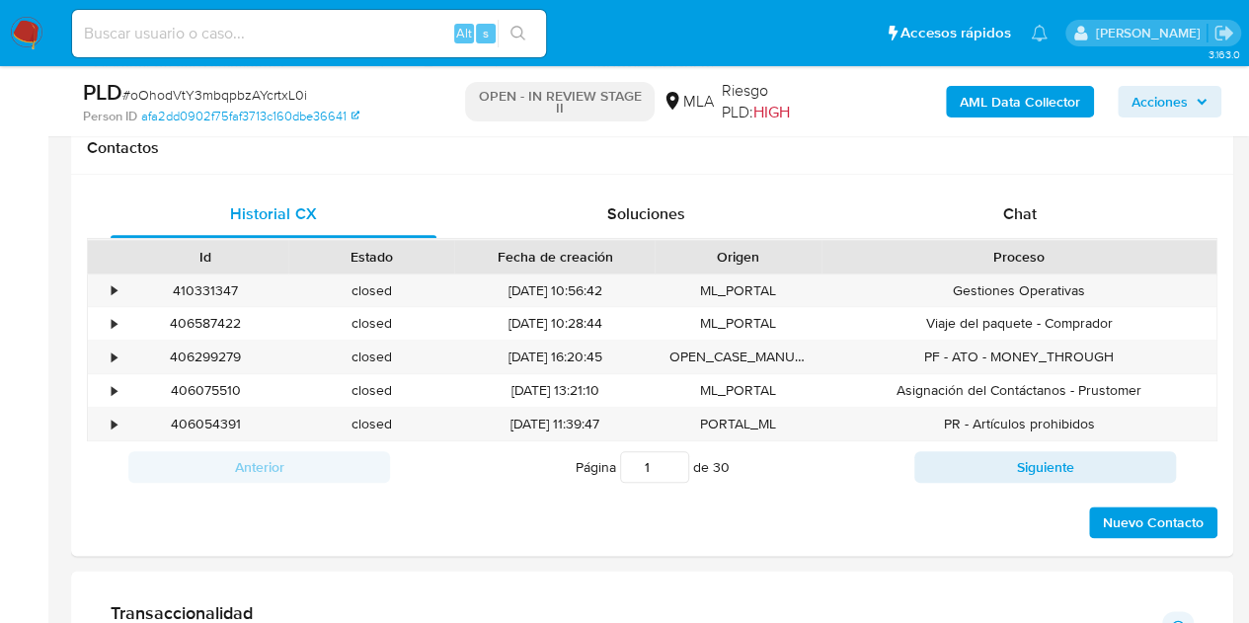
scroll to position [882, 0]
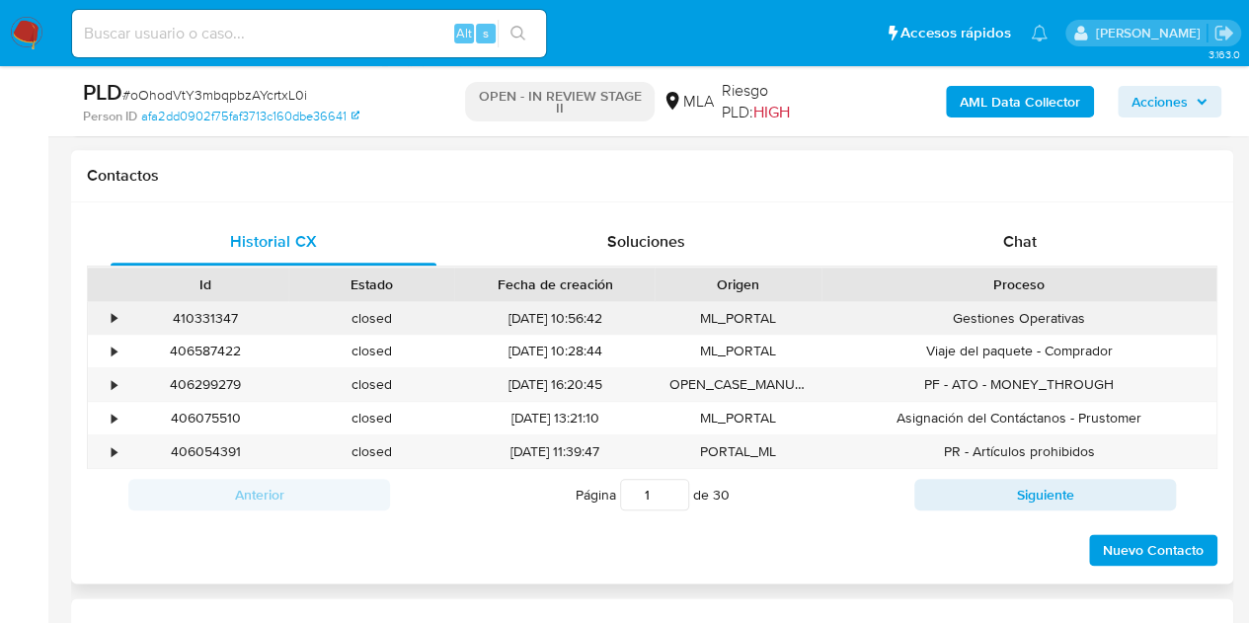
click at [185, 312] on div "410331347" at bounding box center [205, 318] width 166 height 33
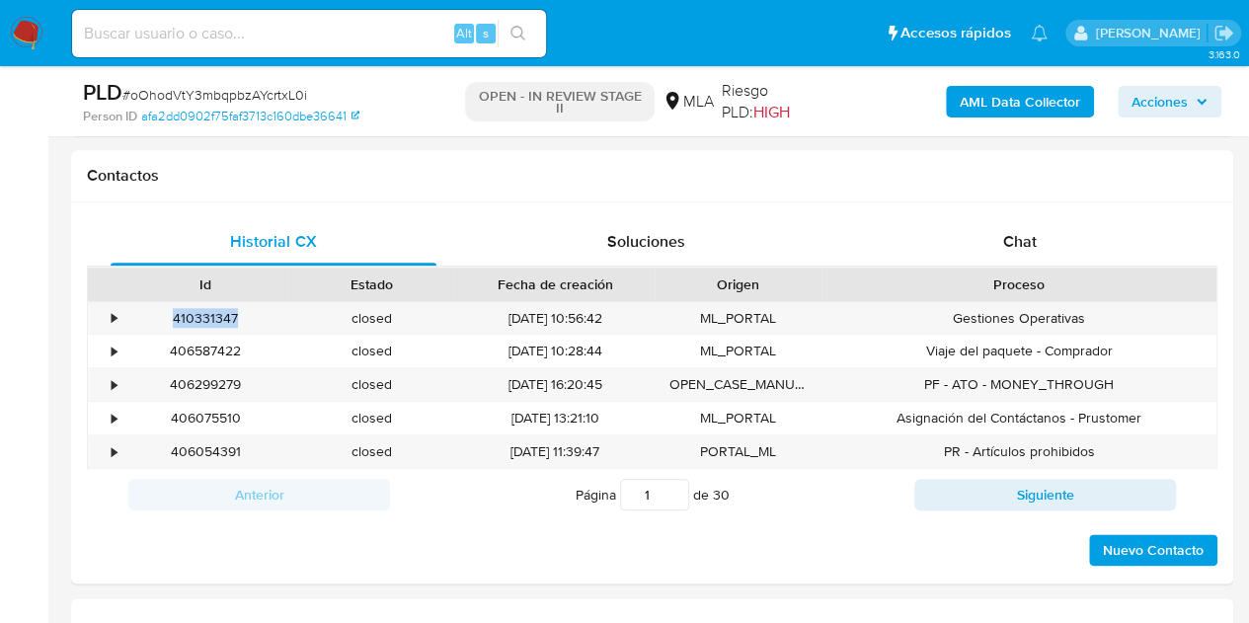
copy div "410331347"
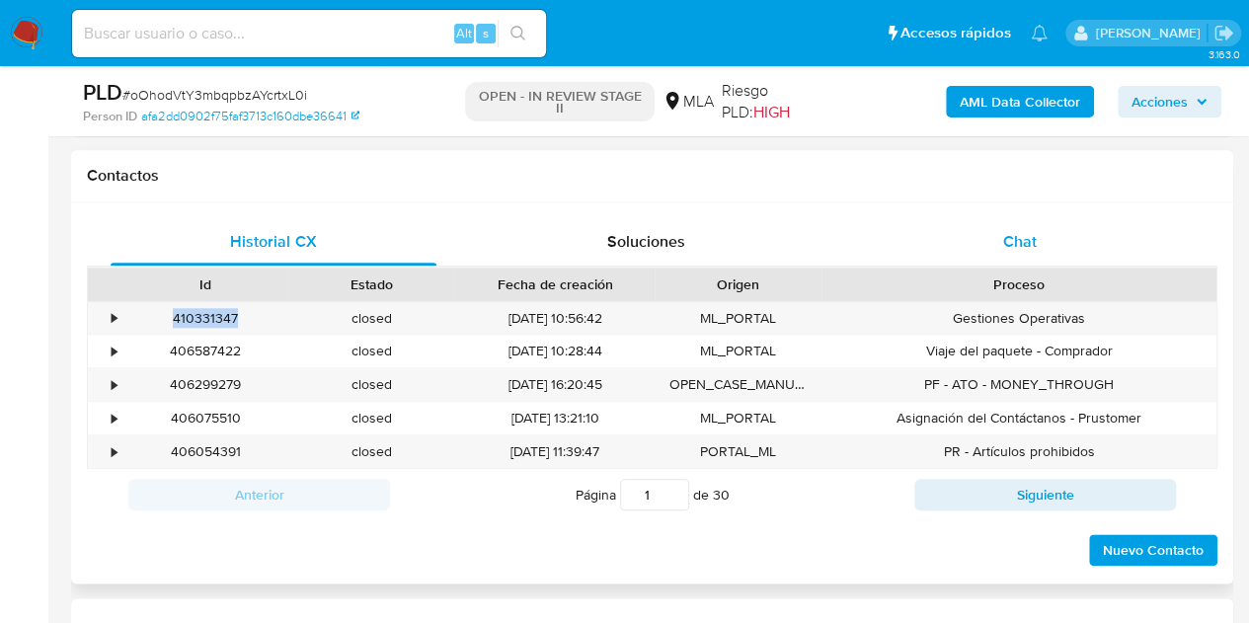
click at [1060, 252] on div "Chat" at bounding box center [1020, 241] width 326 height 47
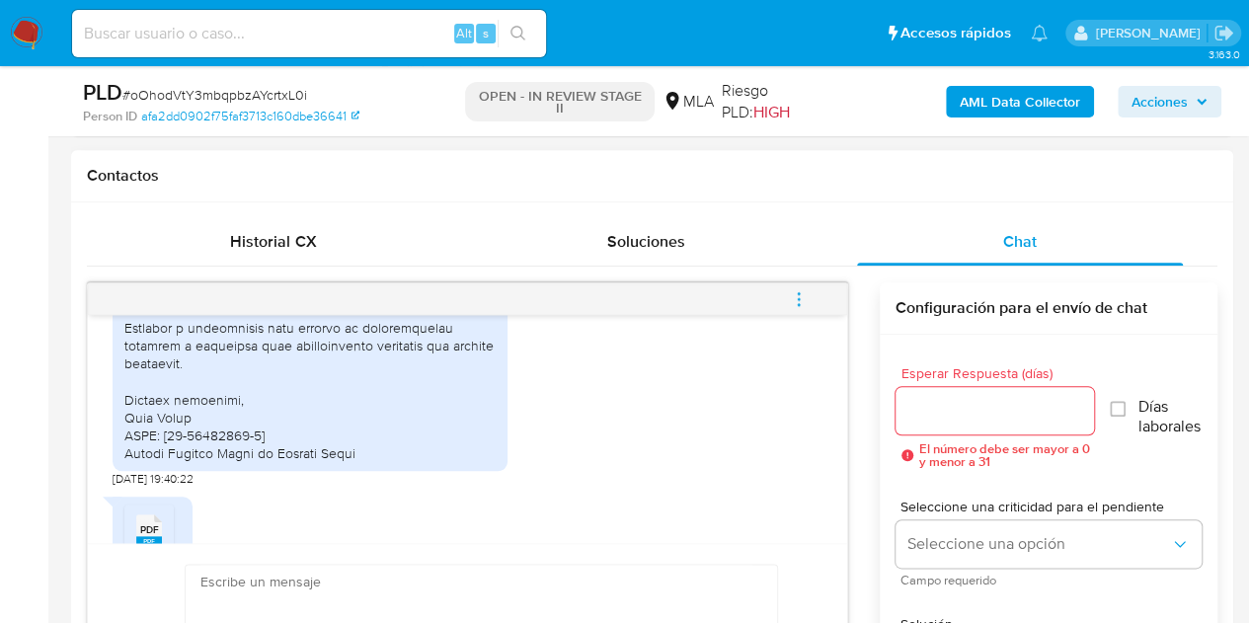
scroll to position [4477, 0]
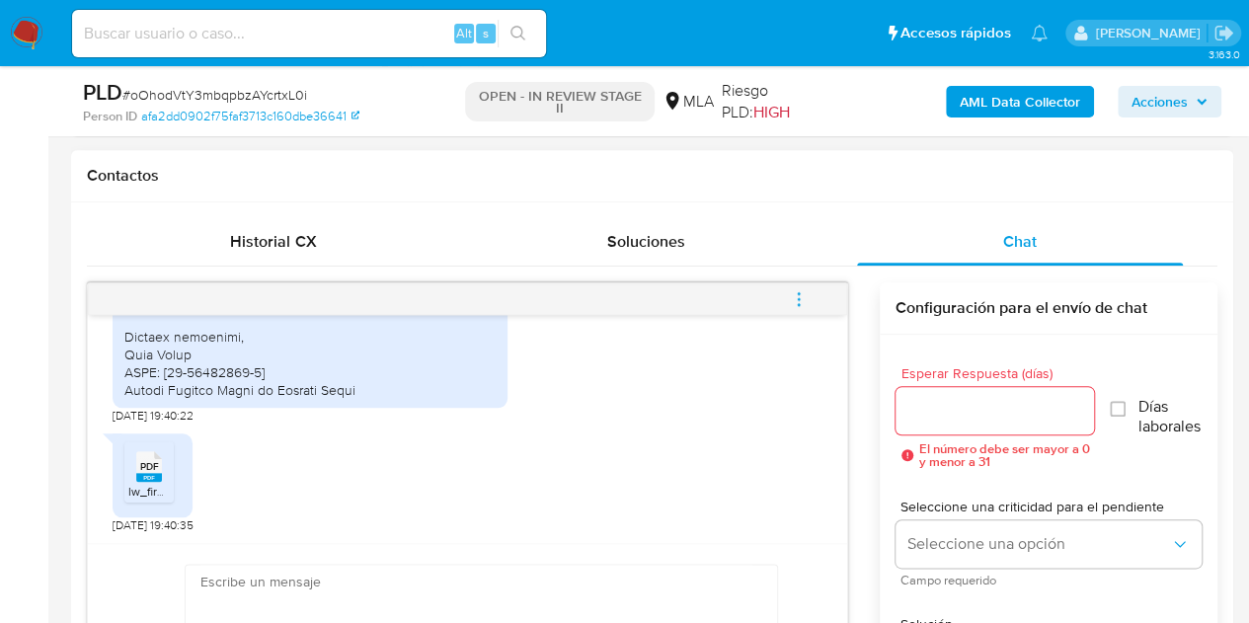
click at [162, 461] on div "PDF PDF" at bounding box center [148, 464] width 41 height 38
click at [148, 473] on rect at bounding box center [149, 477] width 26 height 9
click at [455, 495] on div "PDF PDF lw_firm_3418534.pdf 08/10/2025 19:40:35" at bounding box center [468, 478] width 710 height 110
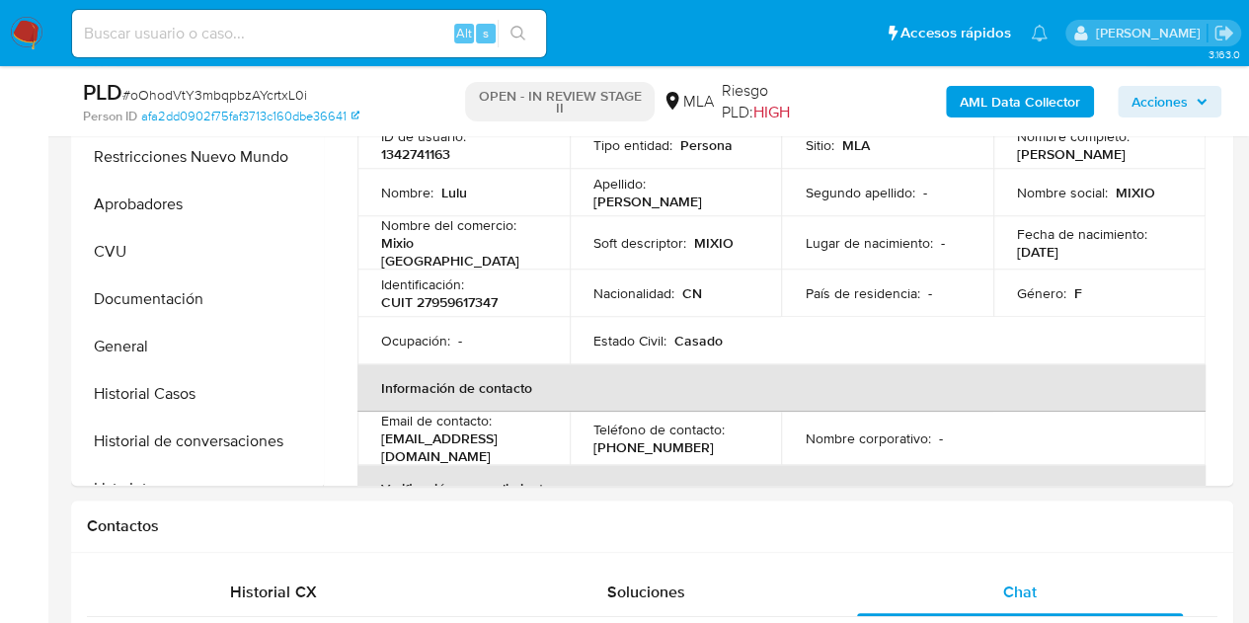
scroll to position [486, 0]
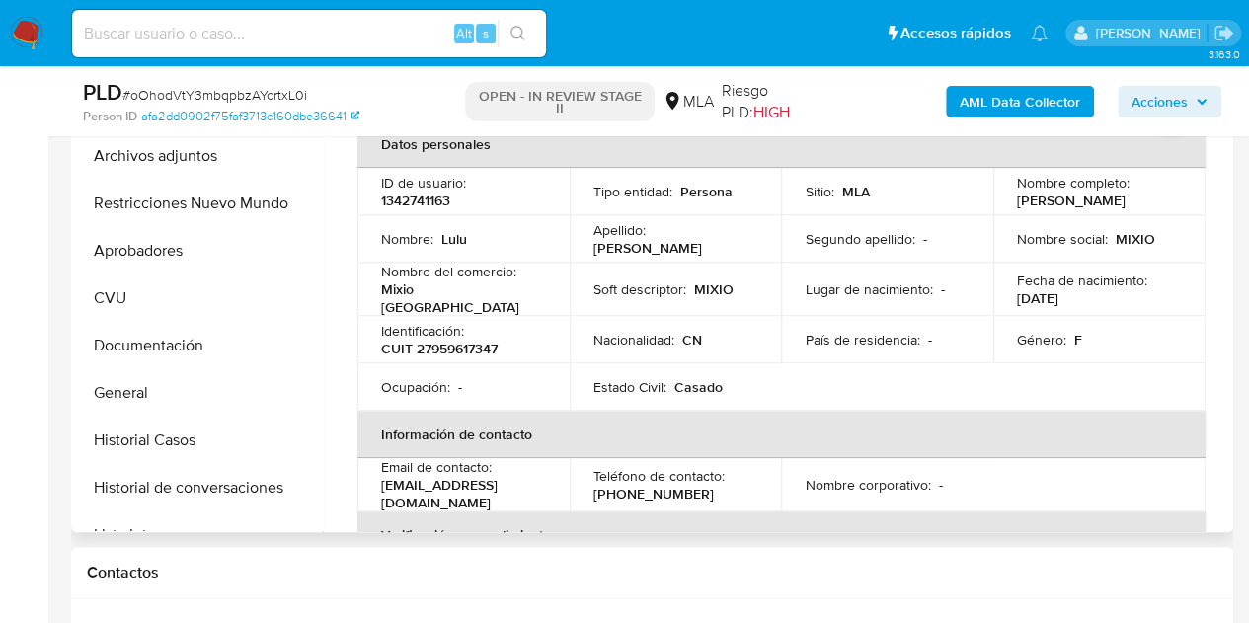
click at [1161, 316] on td "Género : F" at bounding box center [1099, 339] width 212 height 47
drag, startPoint x: 1005, startPoint y: 197, endPoint x: 1112, endPoint y: 207, distance: 108.0
click at [1112, 207] on td "Nombre completo : Lulu Zheng" at bounding box center [1099, 191] width 212 height 47
copy p "Lulu Zheng"
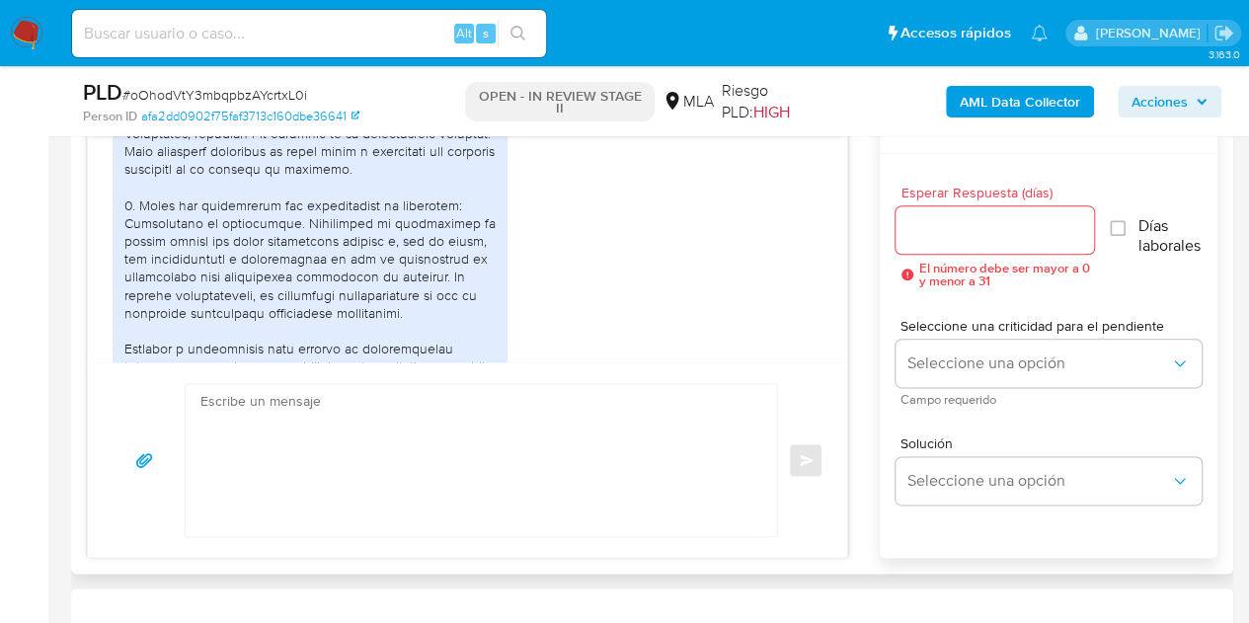
scroll to position [4143, 0]
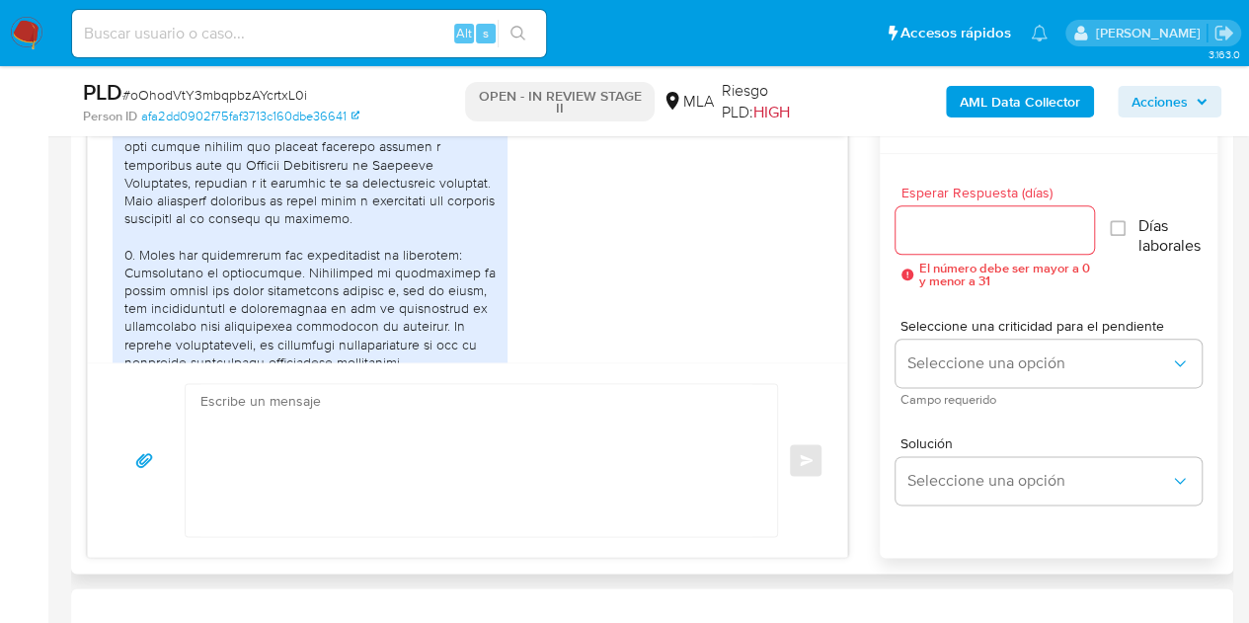
click at [442, 435] on textarea at bounding box center [476, 460] width 552 height 152
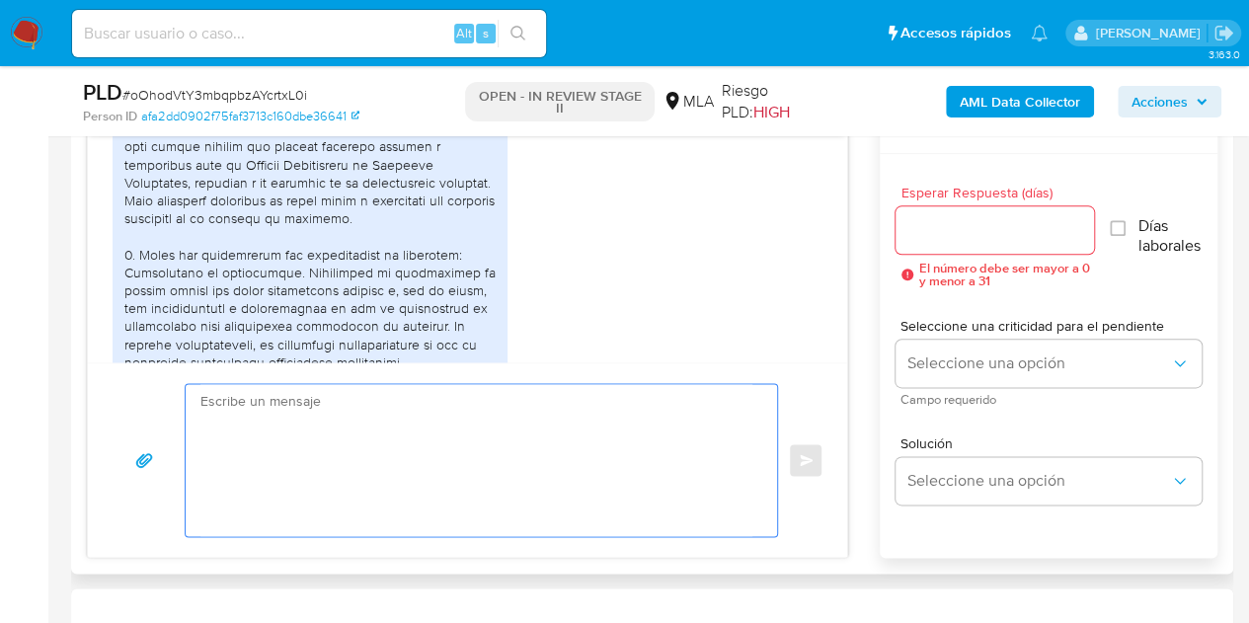
paste textarea "Hola Lulu Zheng, ¡Muchas gracias por tu respuesta! Confirmamos la recepción de …"
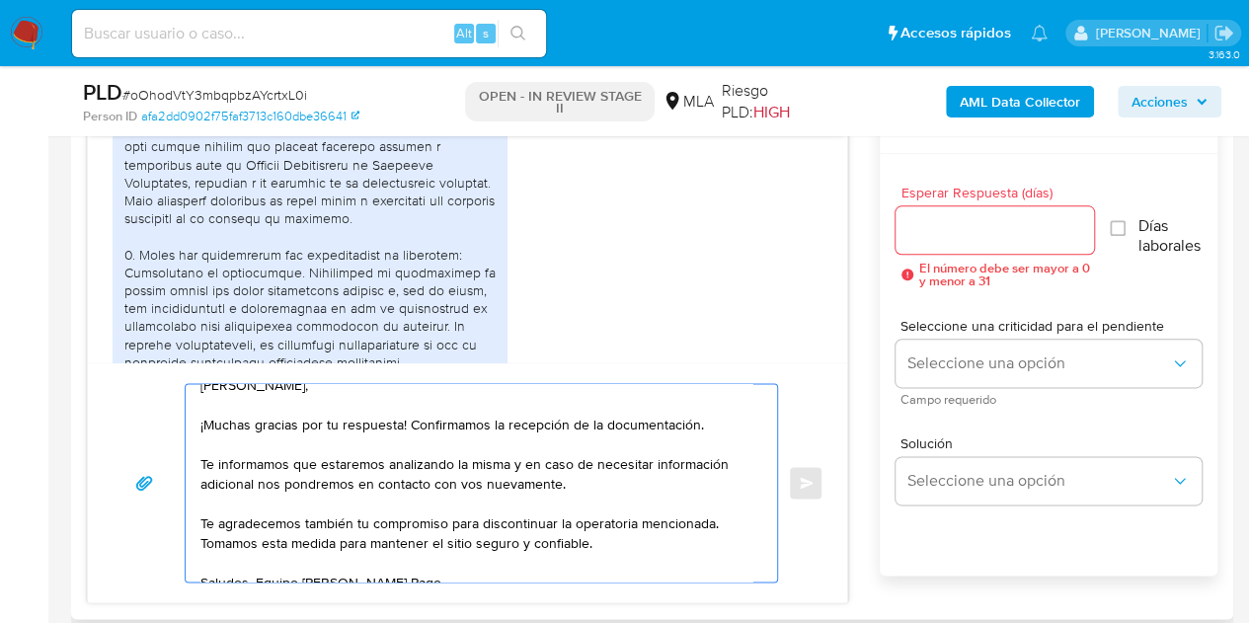
scroll to position [34, 0]
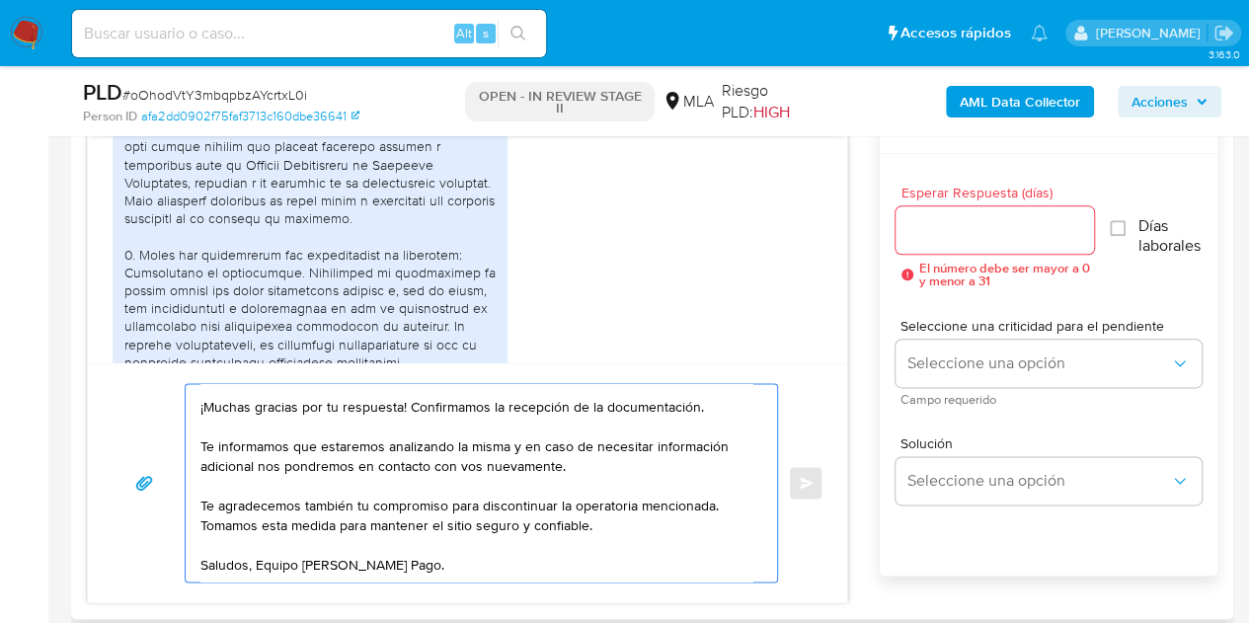
drag, startPoint x: 365, startPoint y: 520, endPoint x: 200, endPoint y: 526, distance: 164.9
click at [200, 526] on textarea "Hola Lulu Zheng, ¡Muchas gracias por tu respuesta! Confirmamos la recepción de …" at bounding box center [476, 482] width 552 height 197
click at [502, 556] on textarea "Hola Lulu Zheng, ¡Muchas gracias por tu respuesta! Confirmamos la recepción de …" at bounding box center [476, 482] width 552 height 197
type textarea "Hola Lulu Zheng, ¡Muchas gracias por tu respuesta! Confirmamos la recepción de …"
click at [948, 230] on input "Esperar Respuesta (días)" at bounding box center [994, 230] width 199 height 26
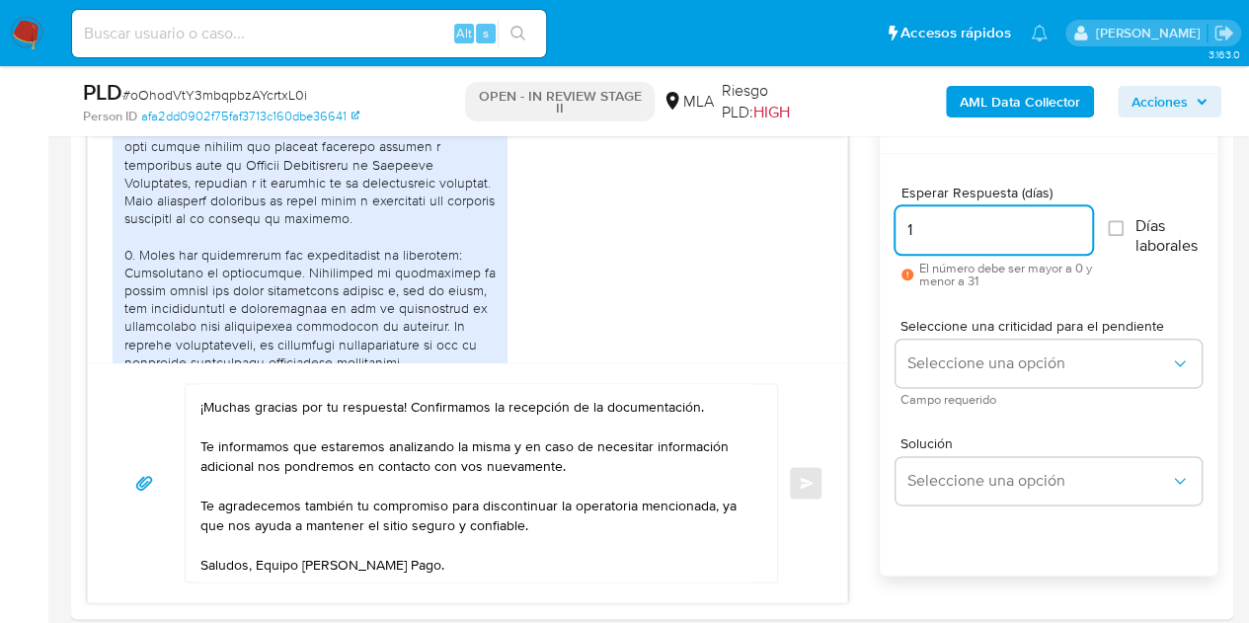
type input "1"
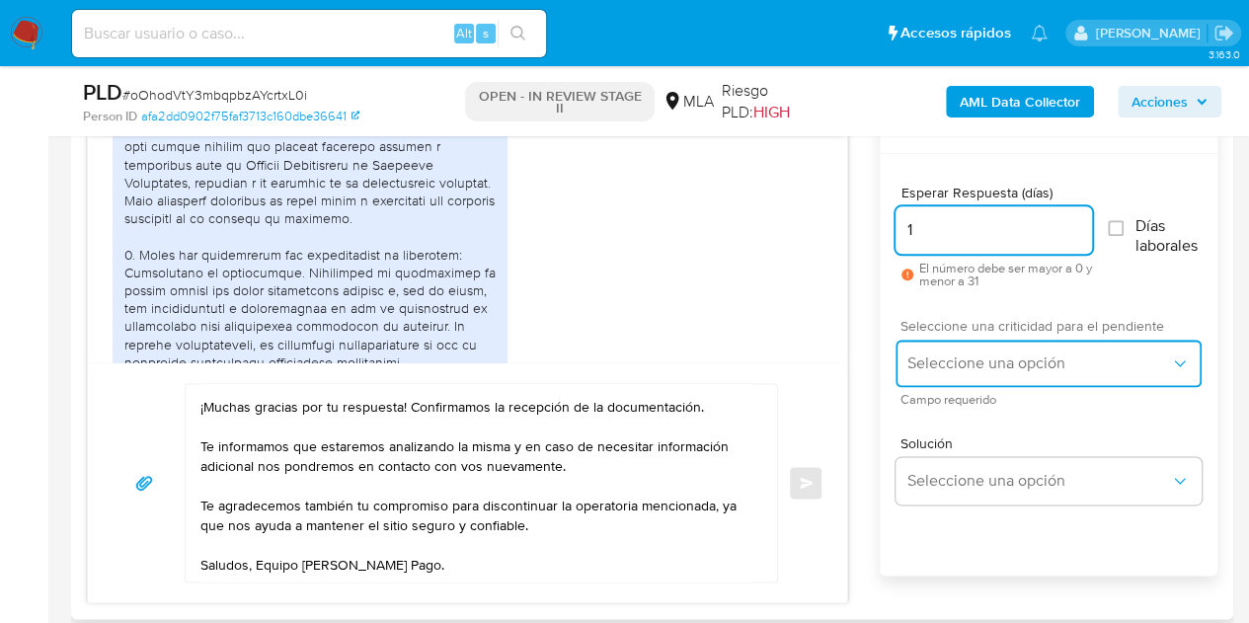
click at [949, 354] on span "Seleccione una opción" at bounding box center [1038, 363] width 263 height 20
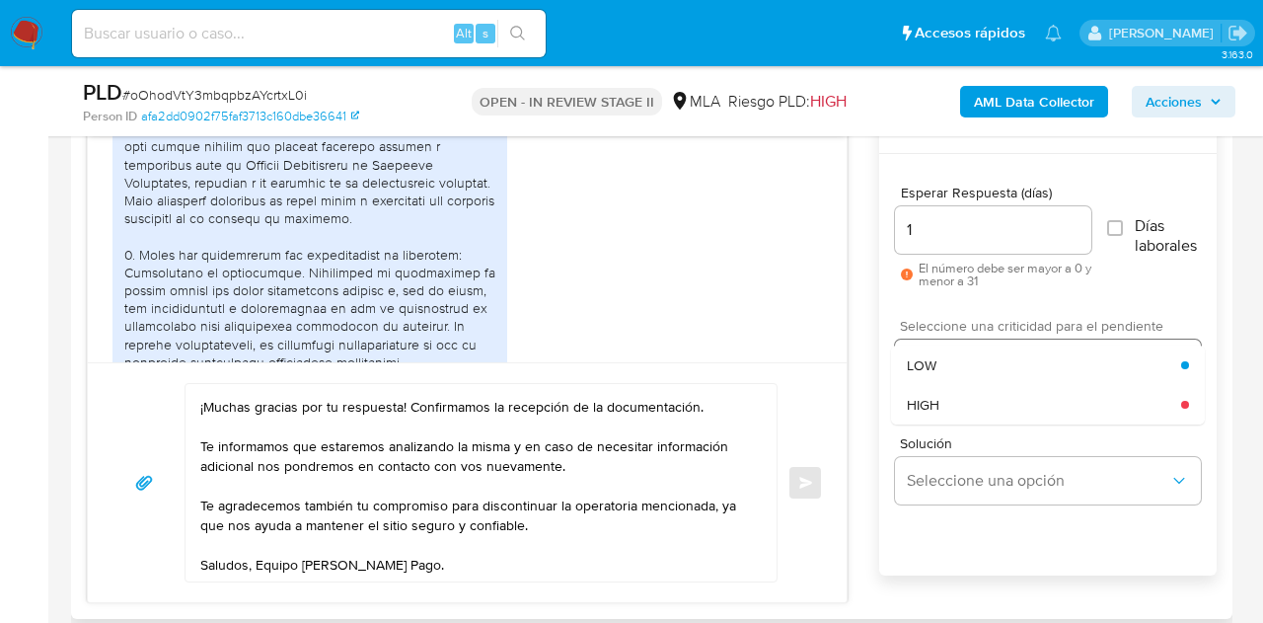
click at [941, 376] on div "LOW" at bounding box center [1044, 364] width 274 height 39
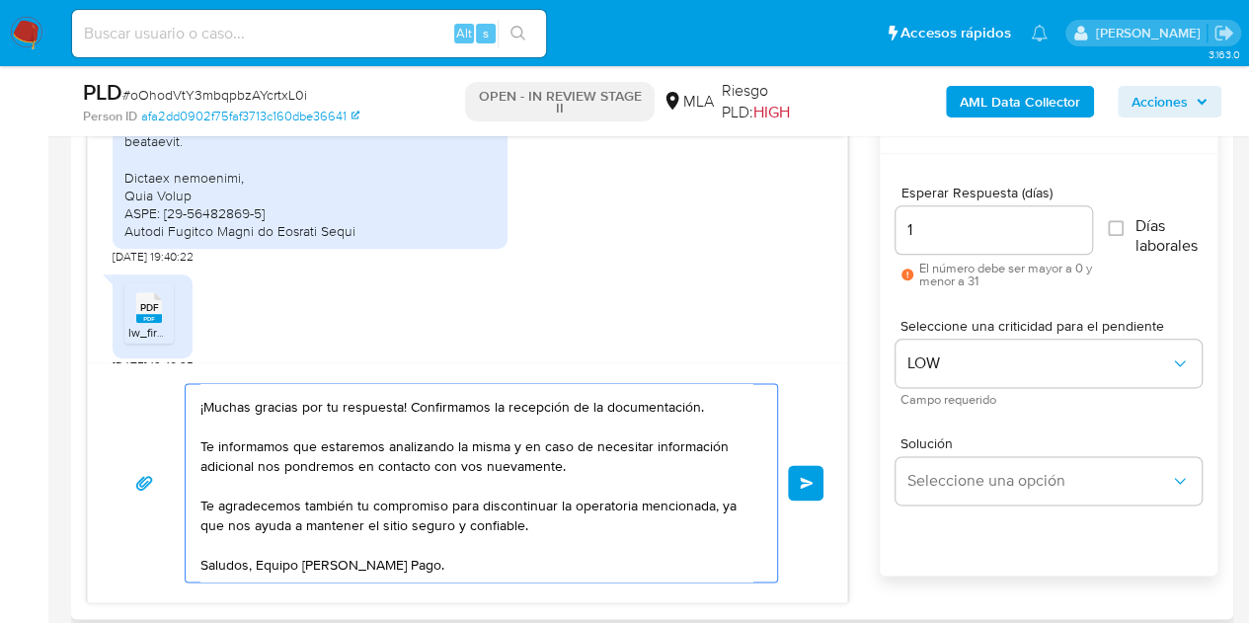
scroll to position [0, 0]
click at [806, 483] on span "Enviar" at bounding box center [806, 483] width 14 height 12
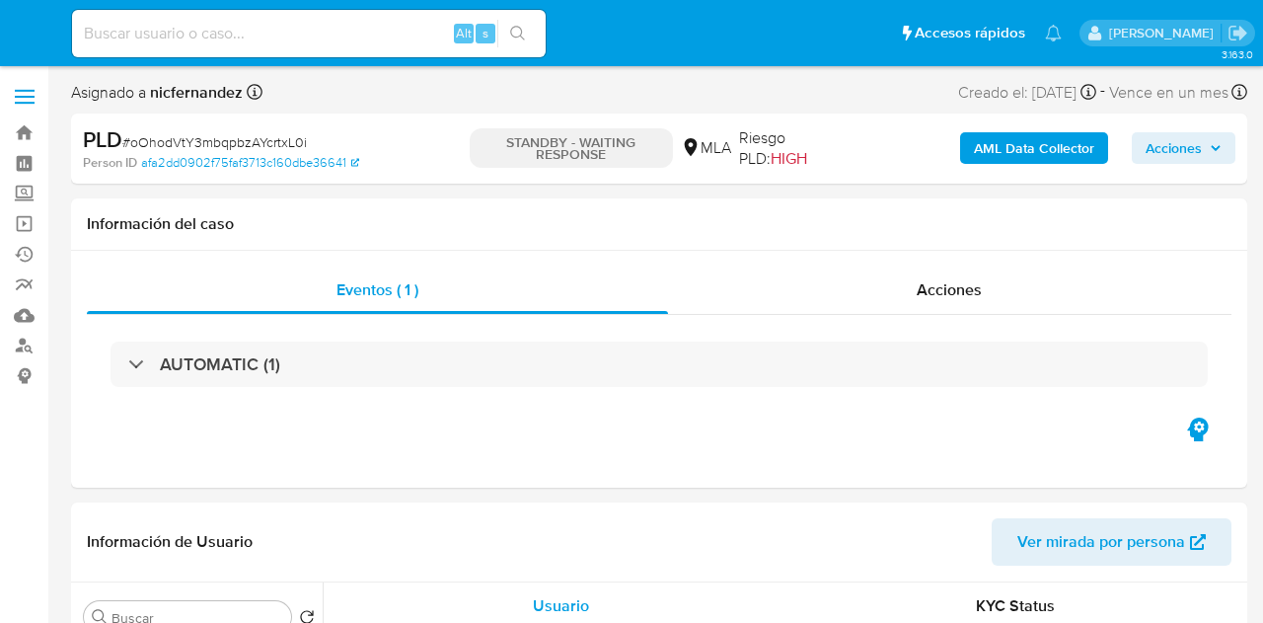
select select "10"
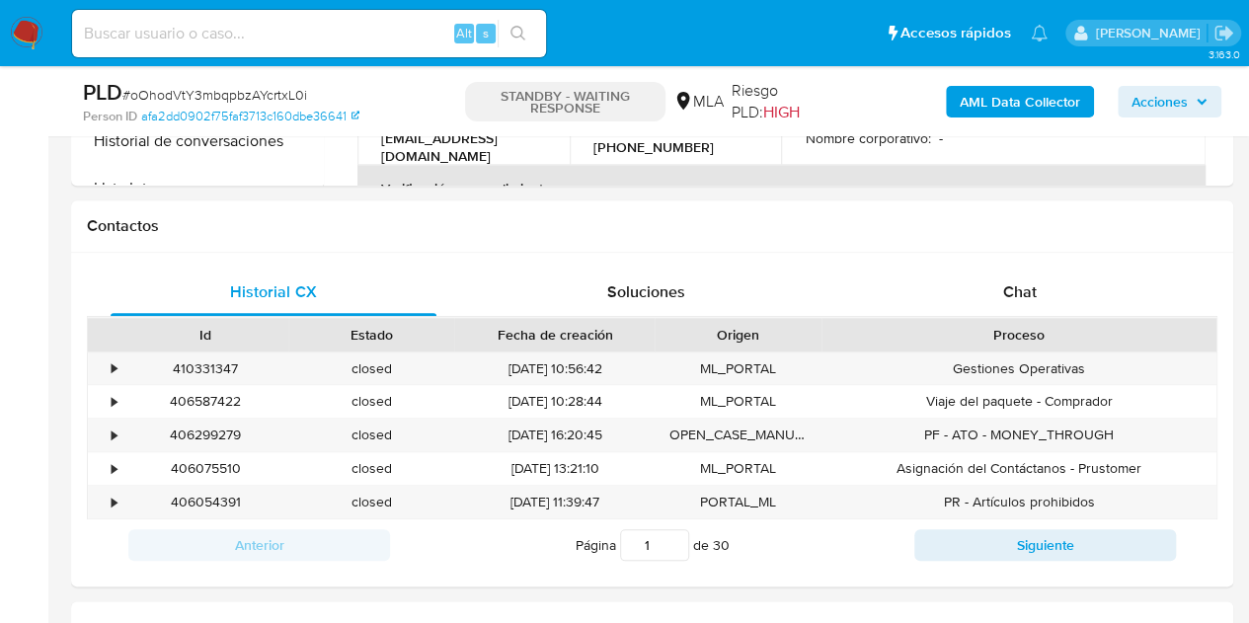
scroll to position [950, 0]
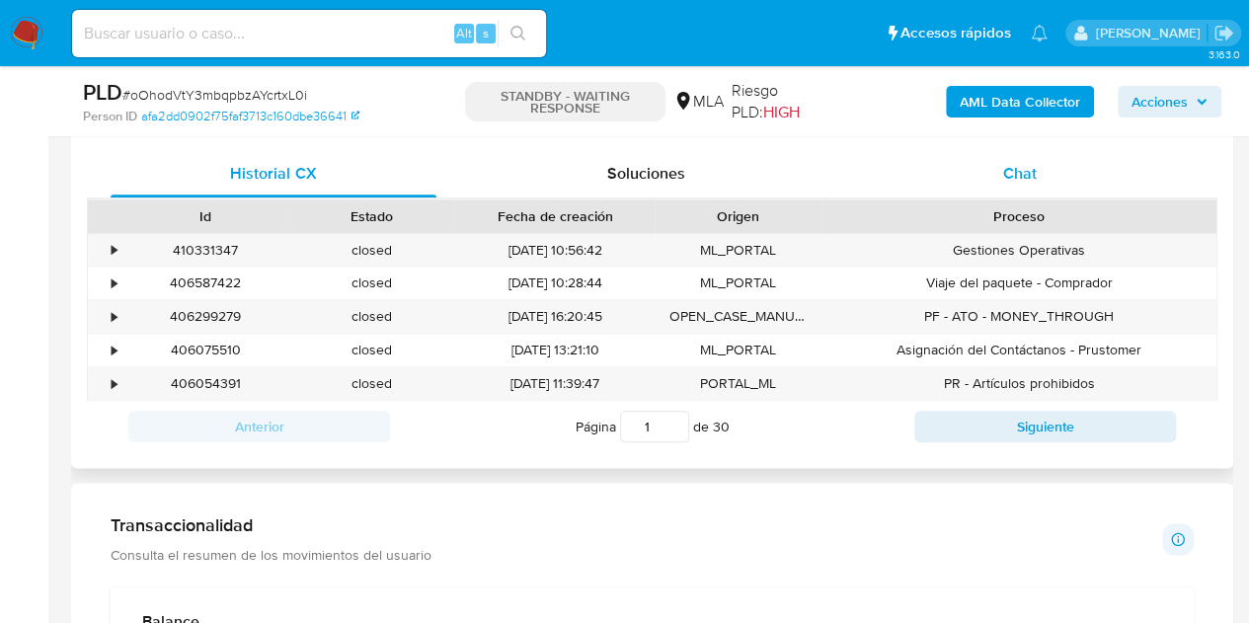
click at [1040, 184] on div "Chat" at bounding box center [1020, 173] width 326 height 47
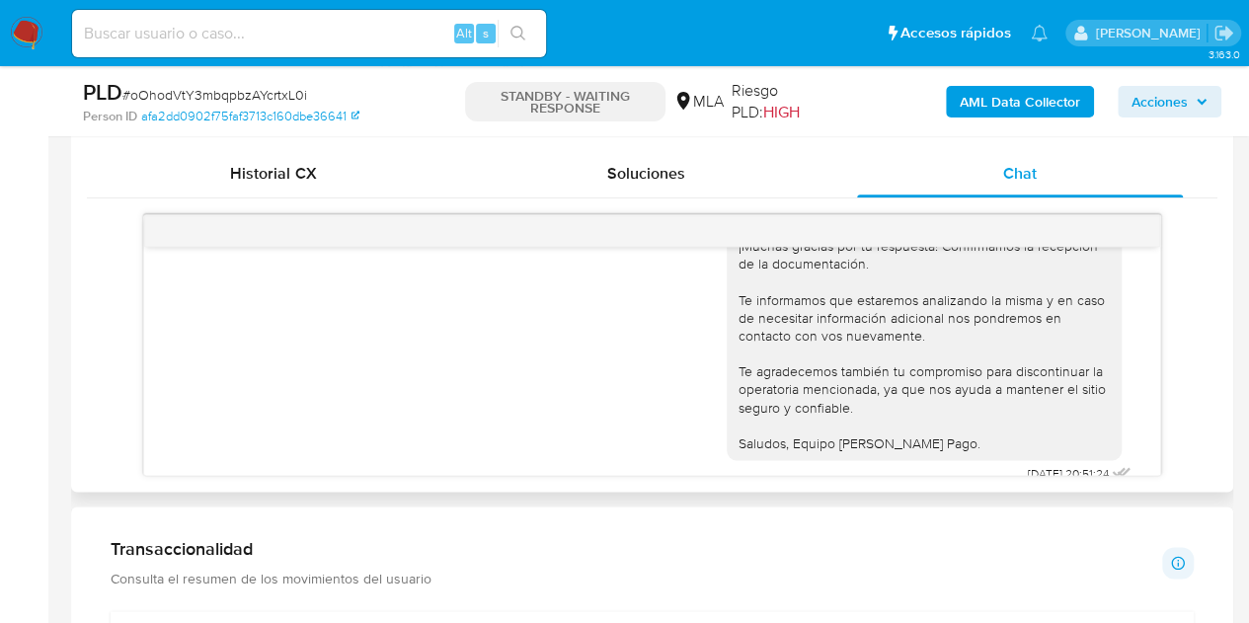
scroll to position [4422, 0]
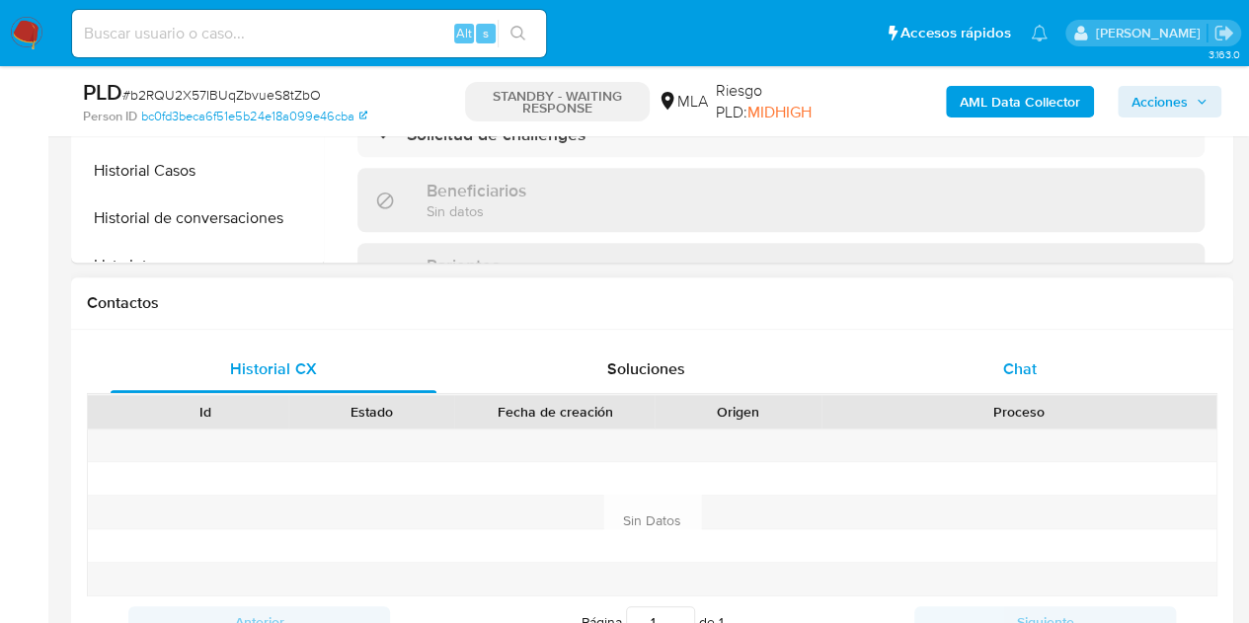
select select "10"
click at [1096, 375] on div "Chat" at bounding box center [1020, 368] width 326 height 47
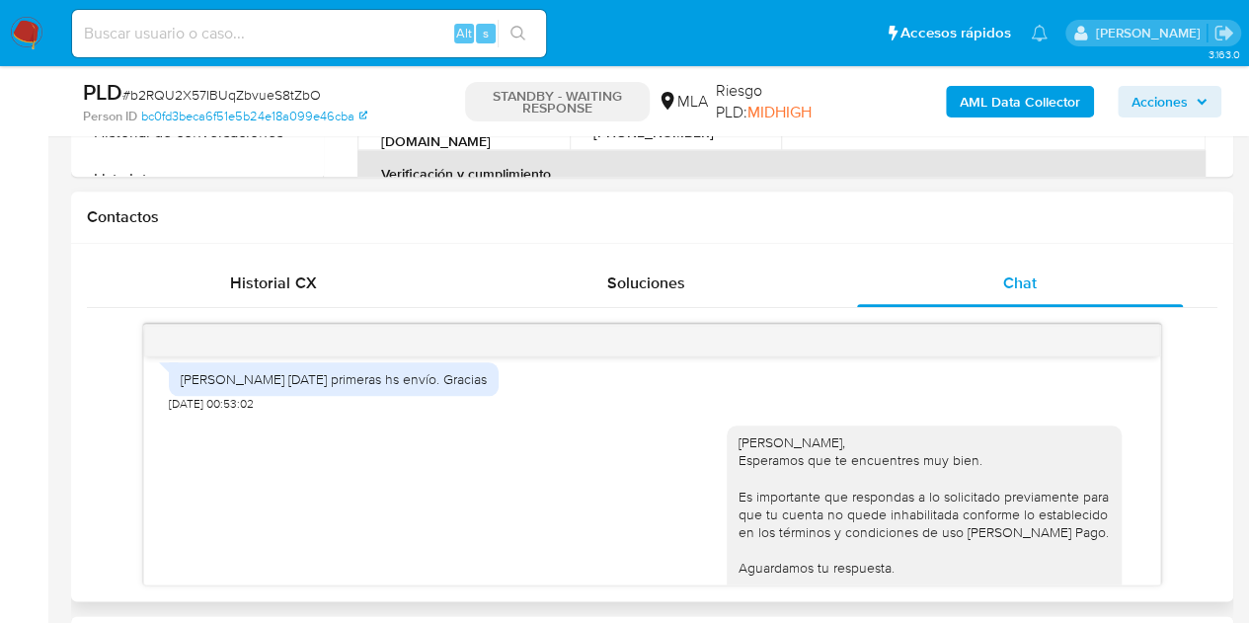
scroll to position [3014, 0]
